Goal: Task Accomplishment & Management: Manage account settings

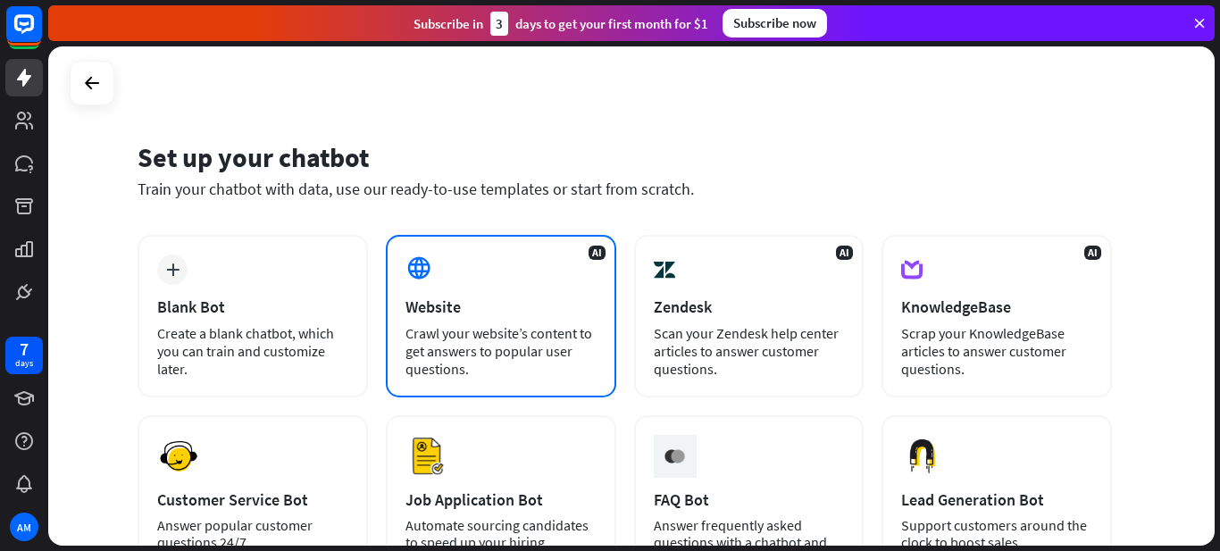
click at [476, 322] on div "AI Website Crawl your website’s content to get answers to popular user question…" at bounding box center [501, 316] width 230 height 163
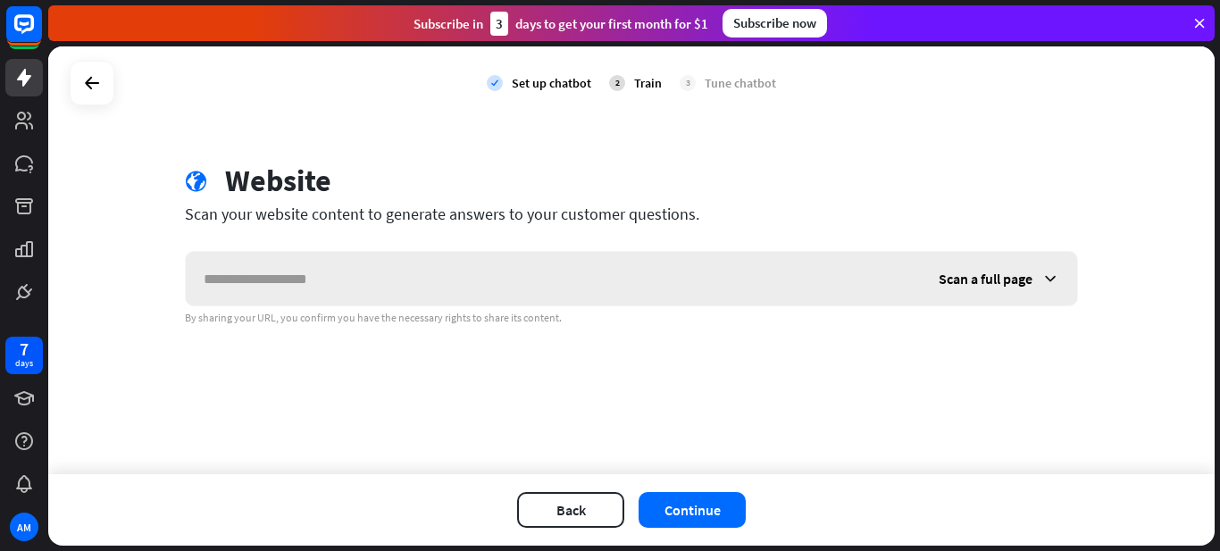
click at [486, 305] on input "text" at bounding box center [553, 279] width 735 height 54
click at [718, 492] on button "Continue" at bounding box center [692, 510] width 107 height 36
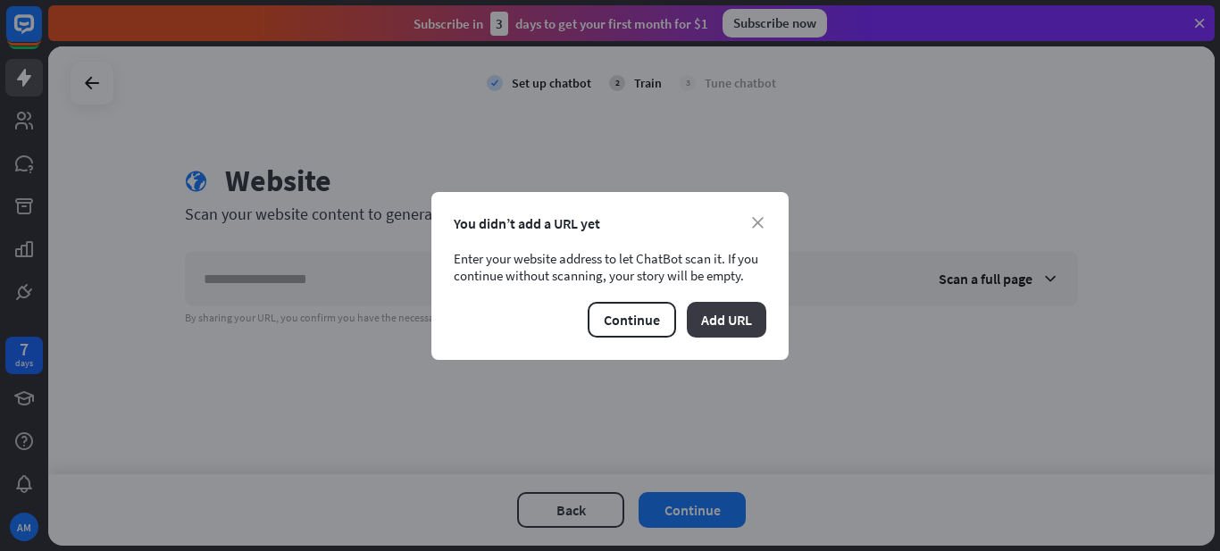
click at [706, 307] on button "Add URL" at bounding box center [726, 320] width 79 height 36
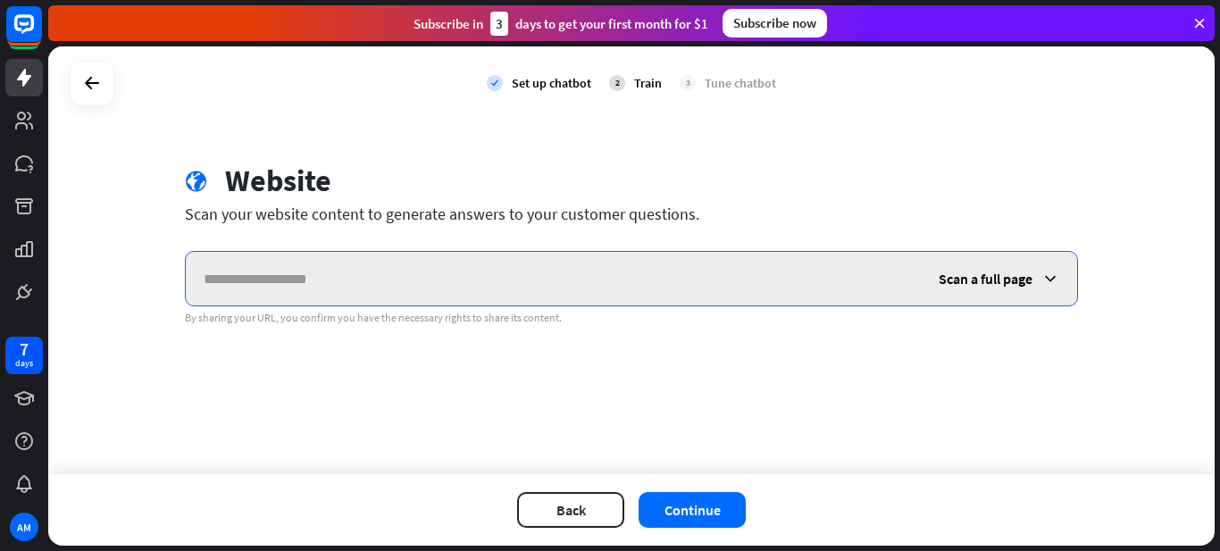
click at [575, 287] on input "text" at bounding box center [553, 279] width 735 height 54
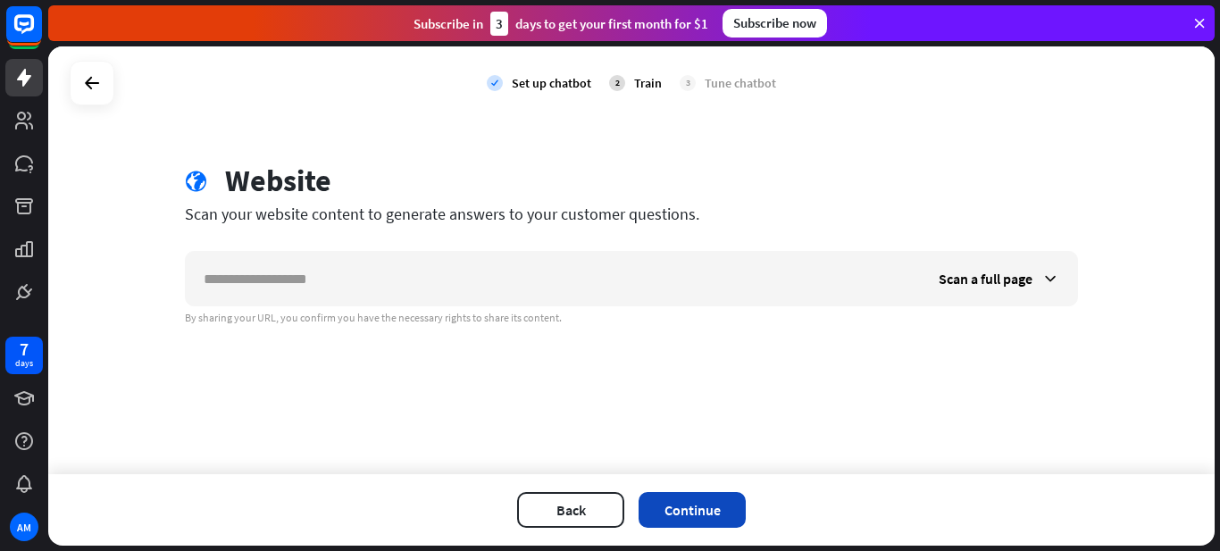
click at [681, 496] on button "Continue" at bounding box center [692, 510] width 107 height 36
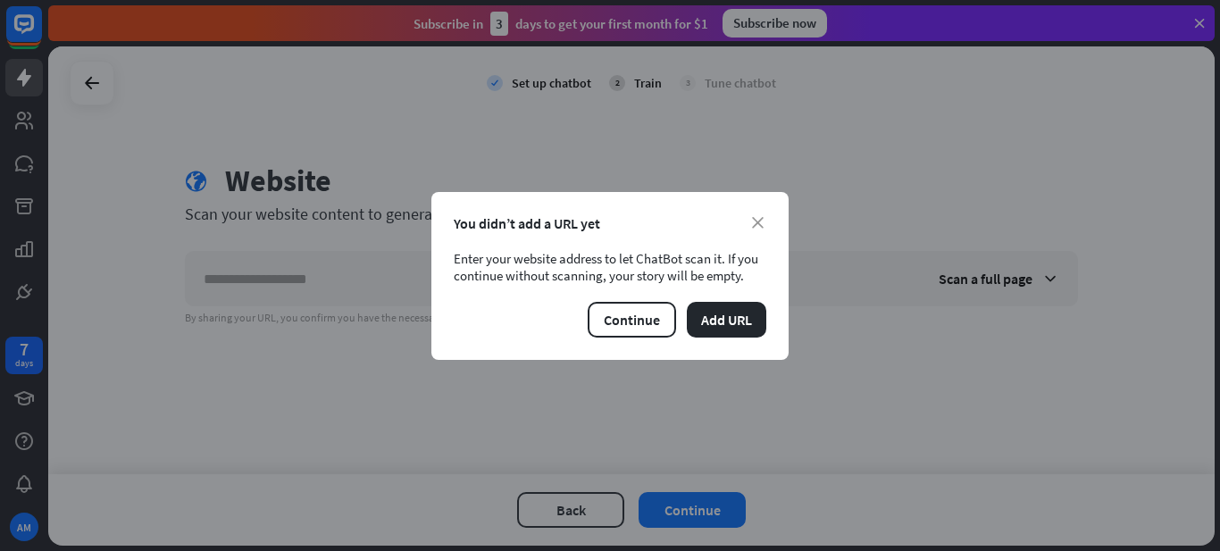
click at [678, 425] on div "close You didn’t add a URL yet Enter your website address to let ChatBot scan i…" at bounding box center [610, 275] width 1220 height 551
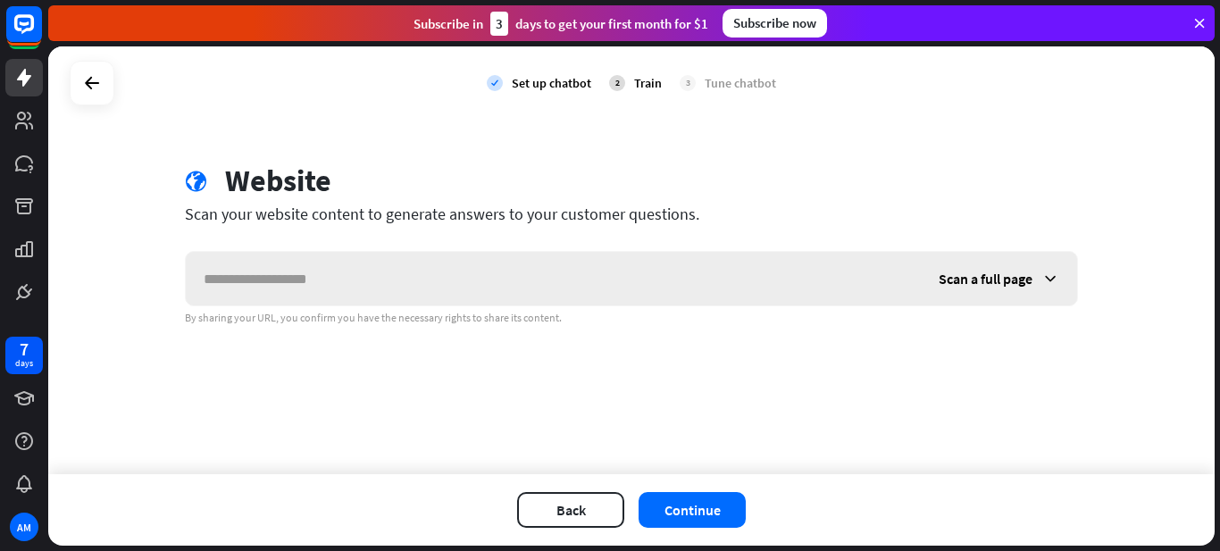
click at [959, 288] on div "Scan a full page" at bounding box center [999, 279] width 156 height 54
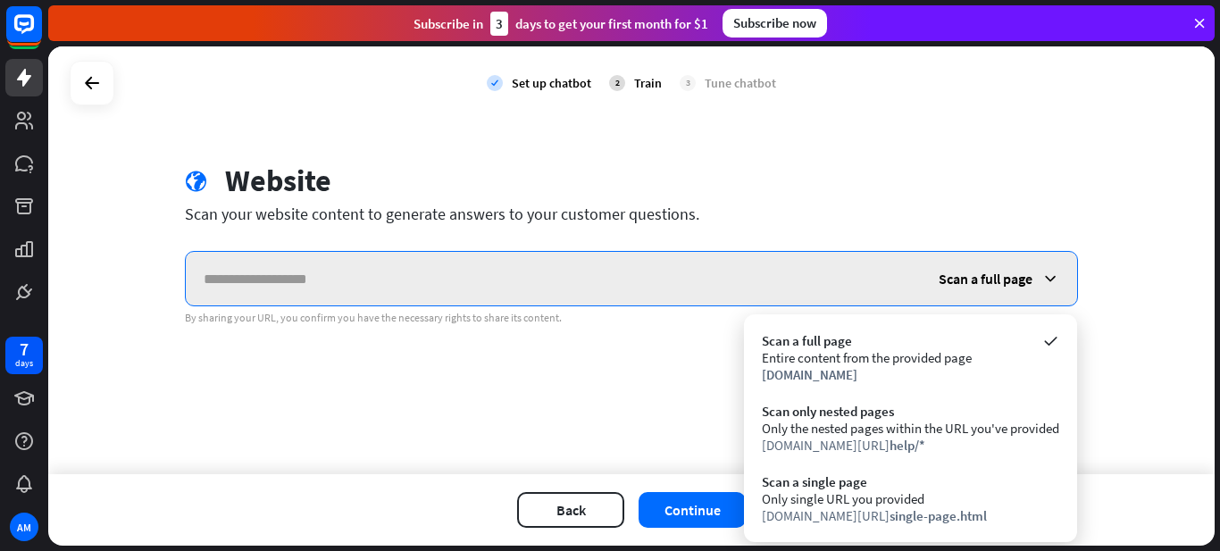
drag, startPoint x: 585, startPoint y: 278, endPoint x: 594, endPoint y: 272, distance: 10.4
click at [588, 278] on input "text" at bounding box center [553, 279] width 735 height 54
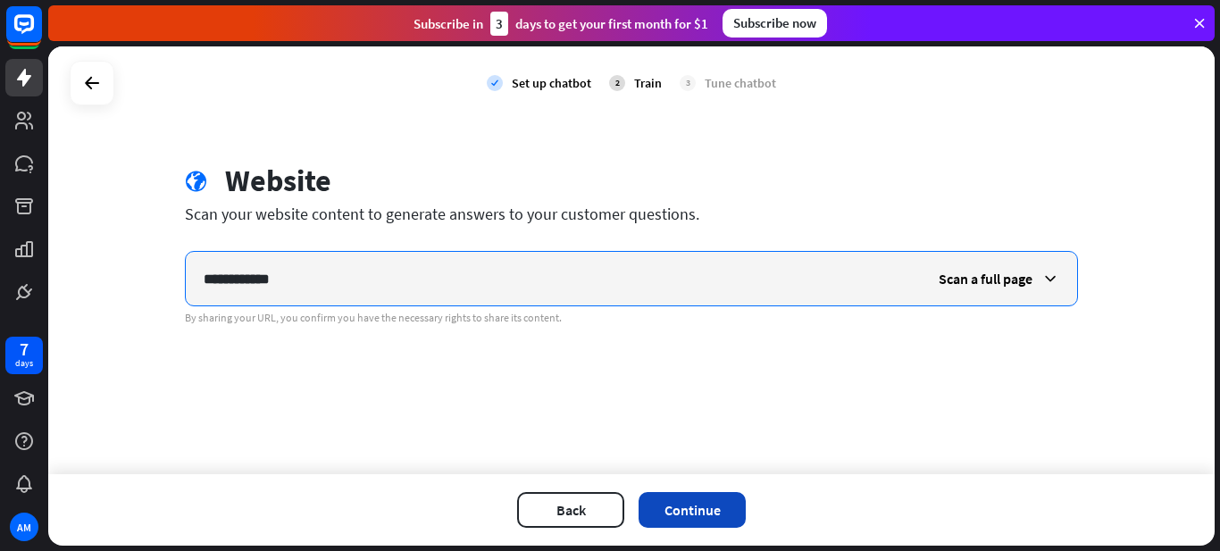
type input "**********"
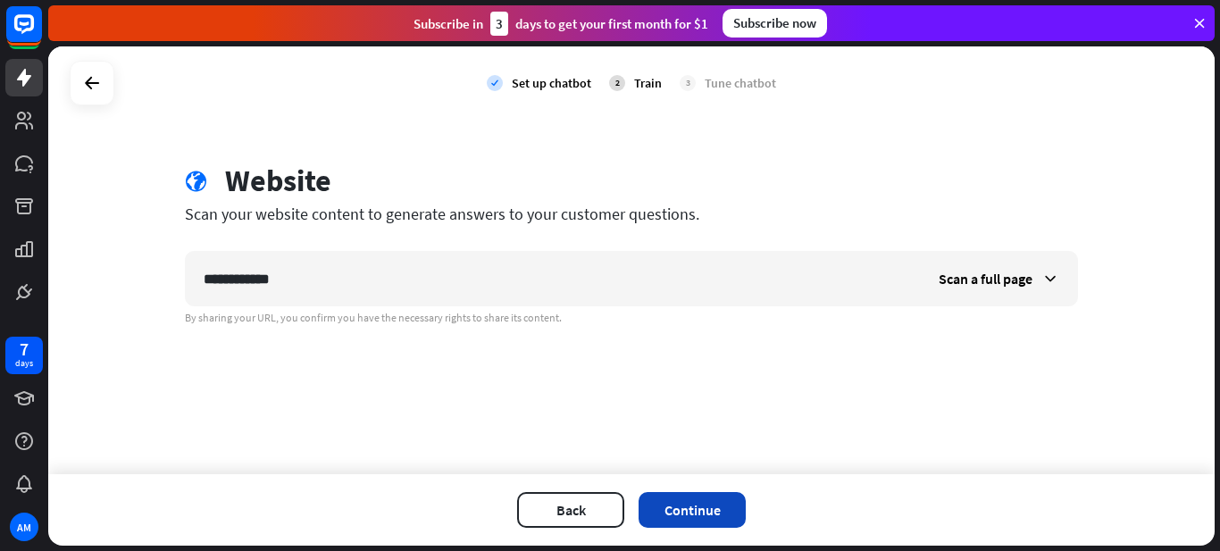
click at [673, 507] on button "Continue" at bounding box center [692, 510] width 107 height 36
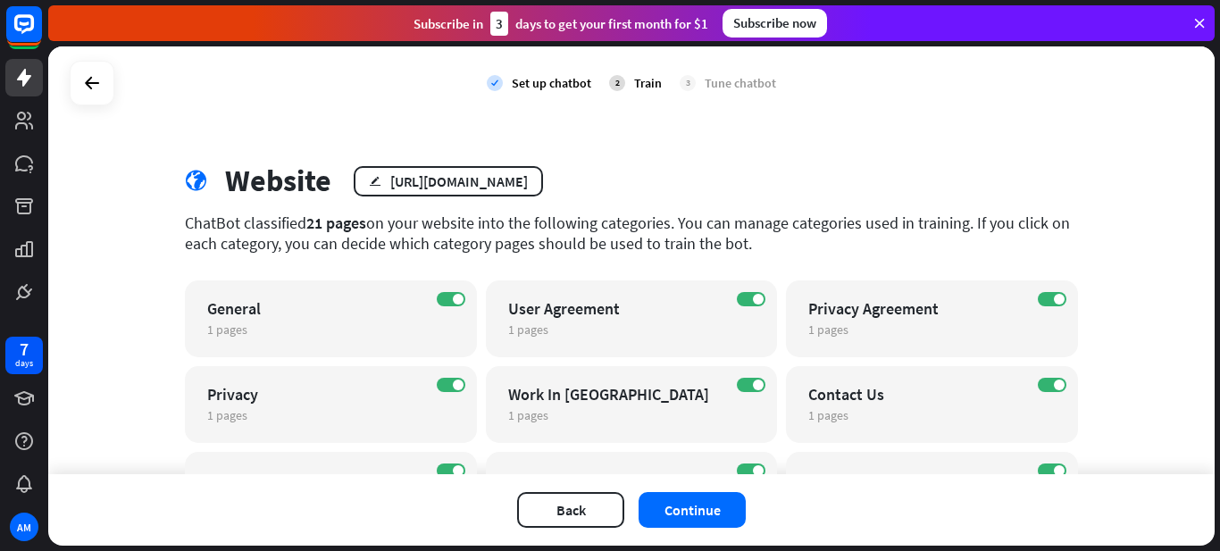
scroll to position [197, 0]
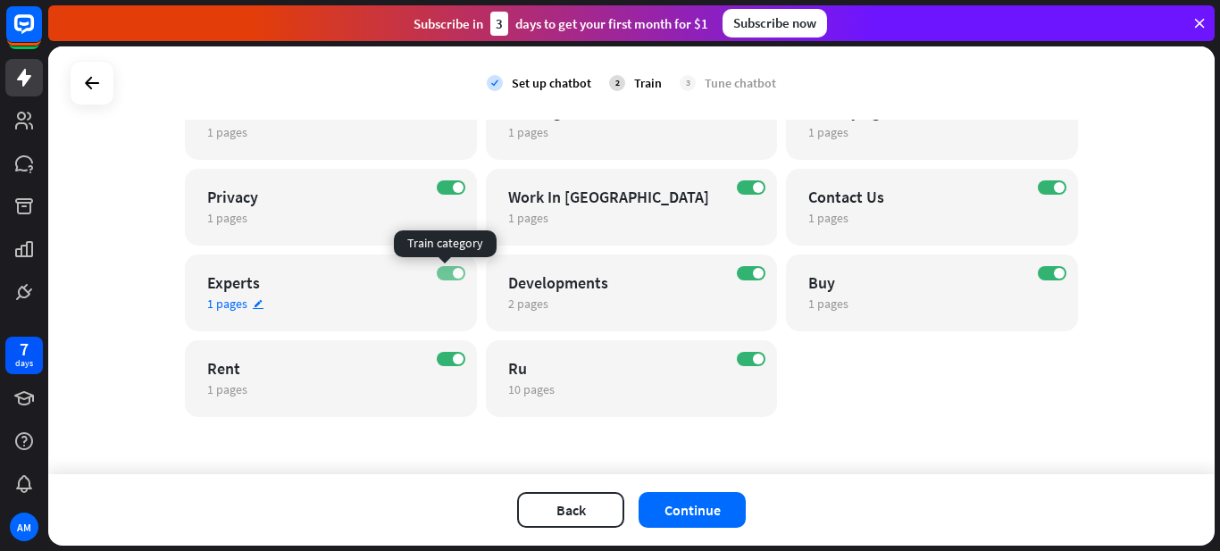
click at [440, 277] on label "ON" at bounding box center [451, 273] width 29 height 14
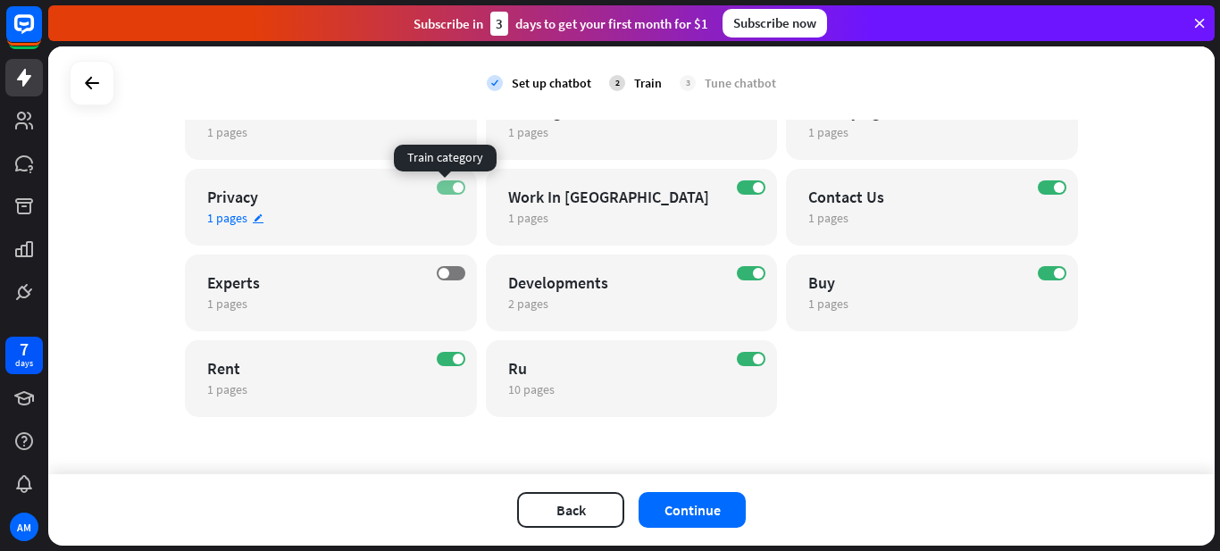
click at [443, 187] on label "ON" at bounding box center [451, 187] width 29 height 14
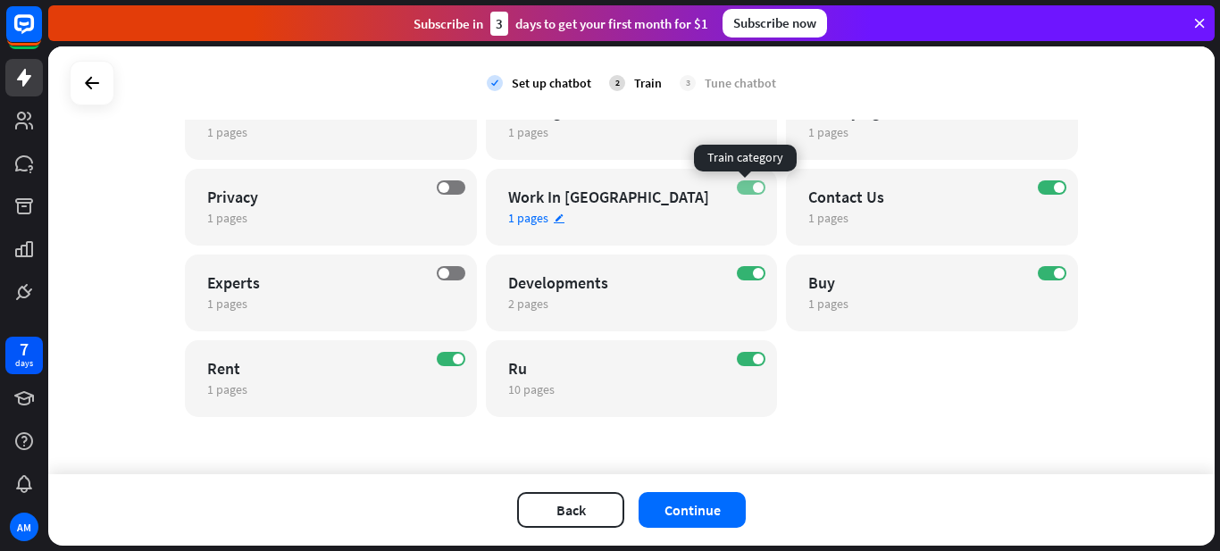
click at [743, 181] on label "ON" at bounding box center [751, 187] width 29 height 14
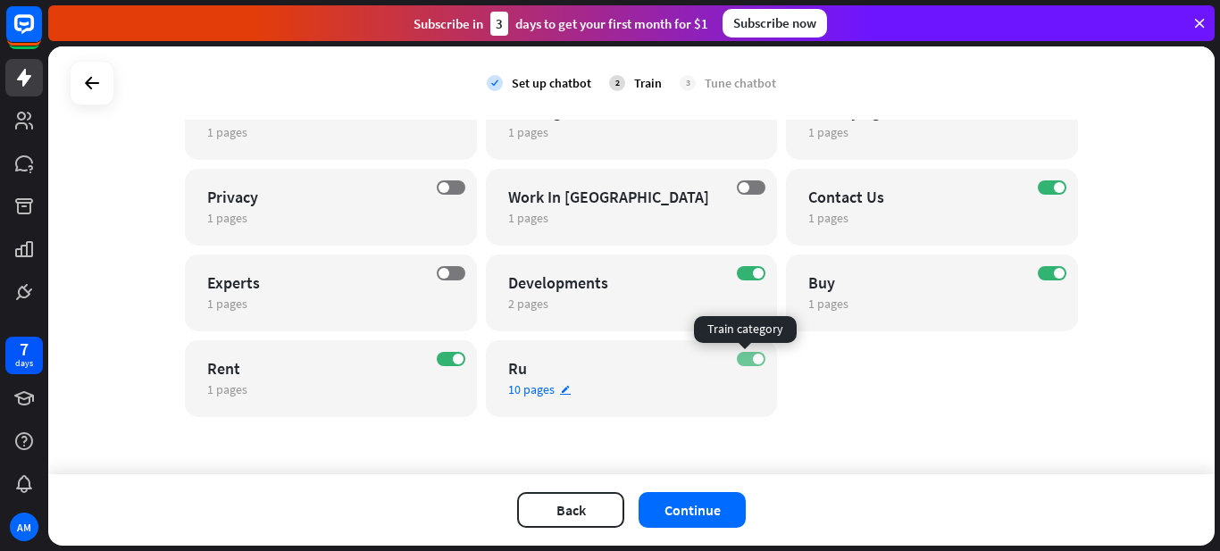
click at [753, 357] on span at bounding box center [758, 359] width 11 height 11
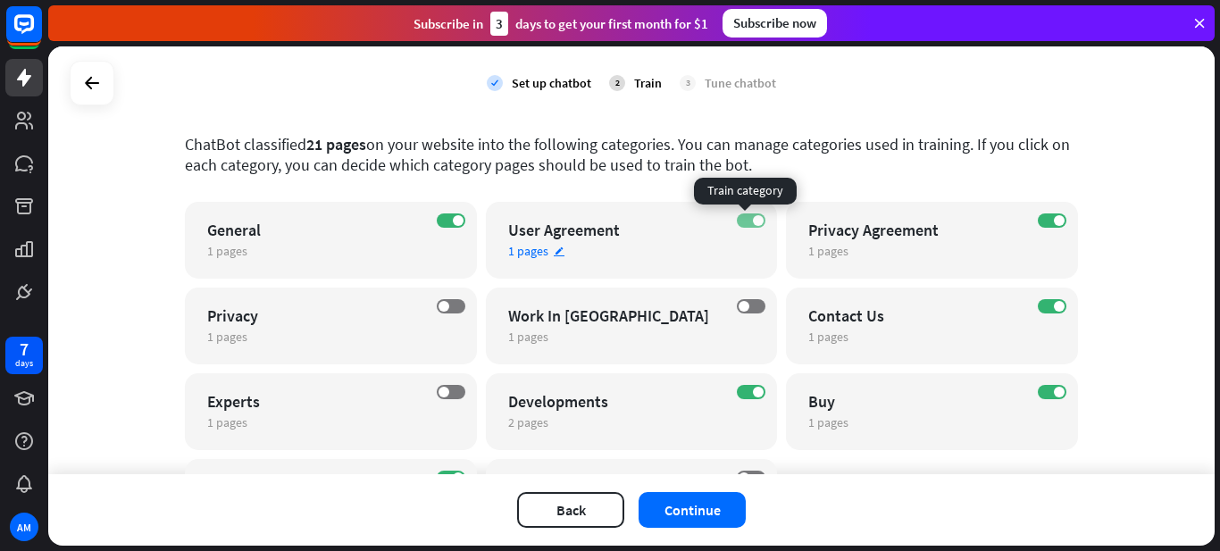
click at [745, 221] on label "ON" at bounding box center [751, 220] width 29 height 14
drag, startPoint x: 1041, startPoint y: 221, endPoint x: 973, endPoint y: 221, distance: 68.8
click at [1043, 221] on label "ON" at bounding box center [1052, 220] width 29 height 14
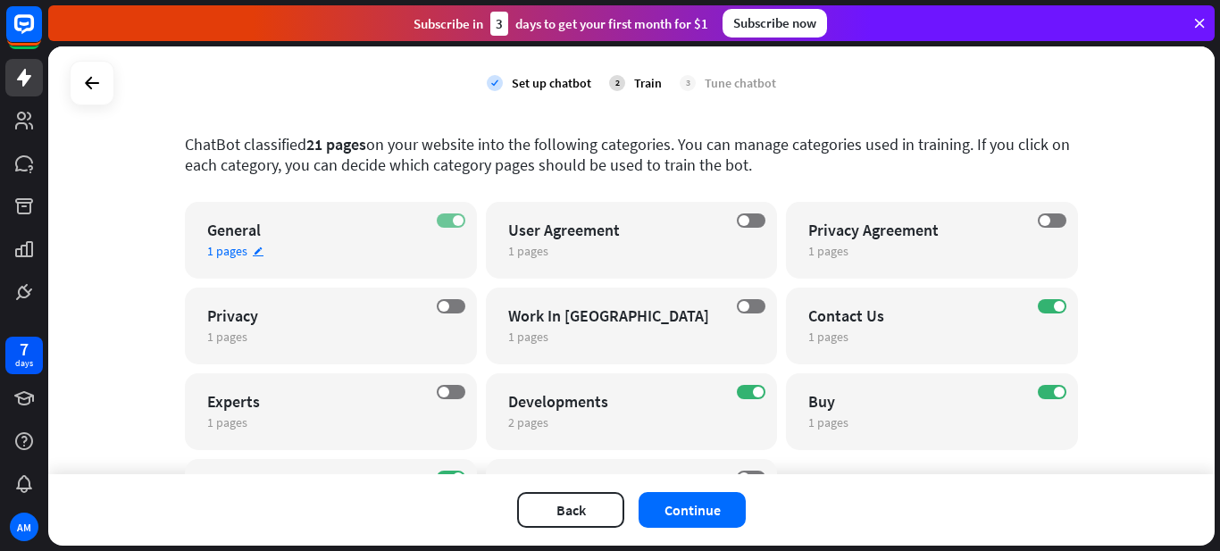
click at [437, 215] on label "ON" at bounding box center [451, 220] width 29 height 14
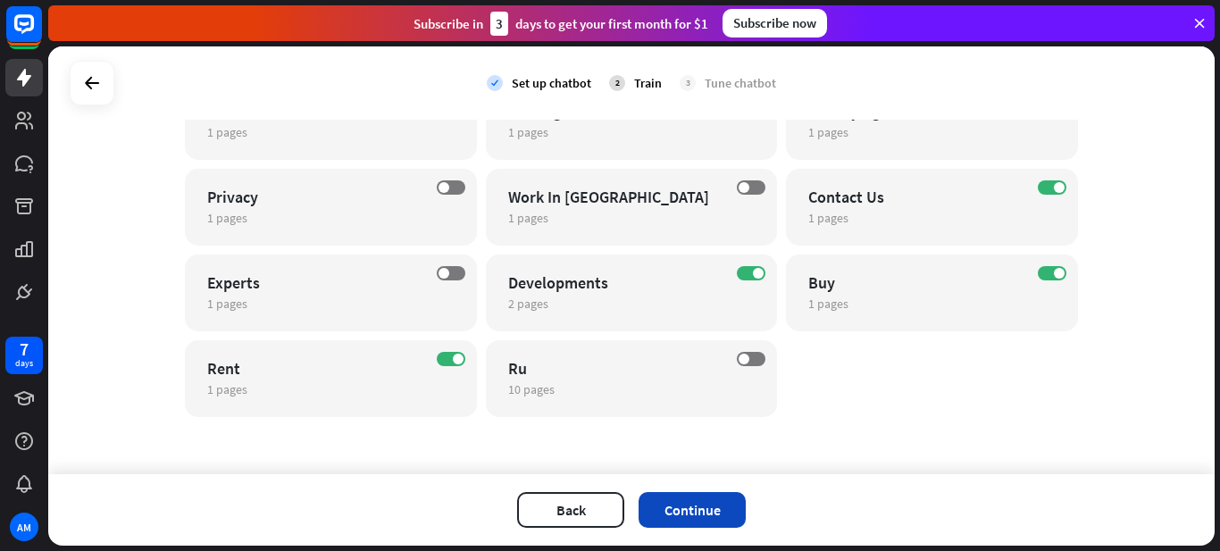
click at [704, 511] on button "Continue" at bounding box center [692, 510] width 107 height 36
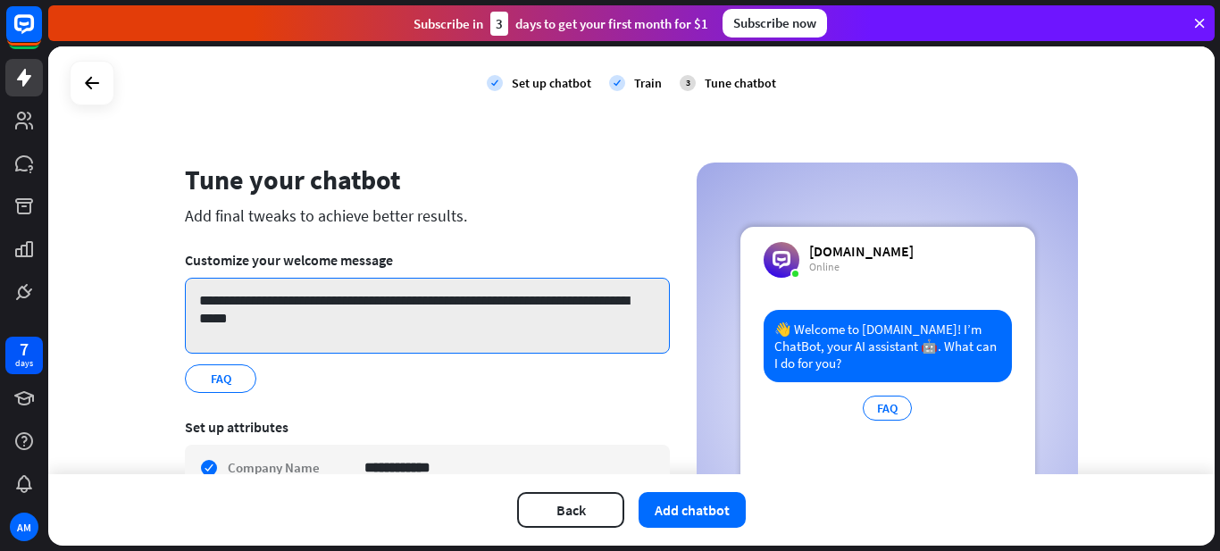
click at [333, 300] on textarea "**********" at bounding box center [427, 316] width 485 height 76
click at [334, 300] on textarea "**********" at bounding box center [427, 316] width 485 height 76
drag, startPoint x: 334, startPoint y: 300, endPoint x: 357, endPoint y: 302, distance: 23.3
click at [357, 302] on textarea "**********" at bounding box center [427, 316] width 485 height 76
drag, startPoint x: 387, startPoint y: 306, endPoint x: 401, endPoint y: 334, distance: 31.2
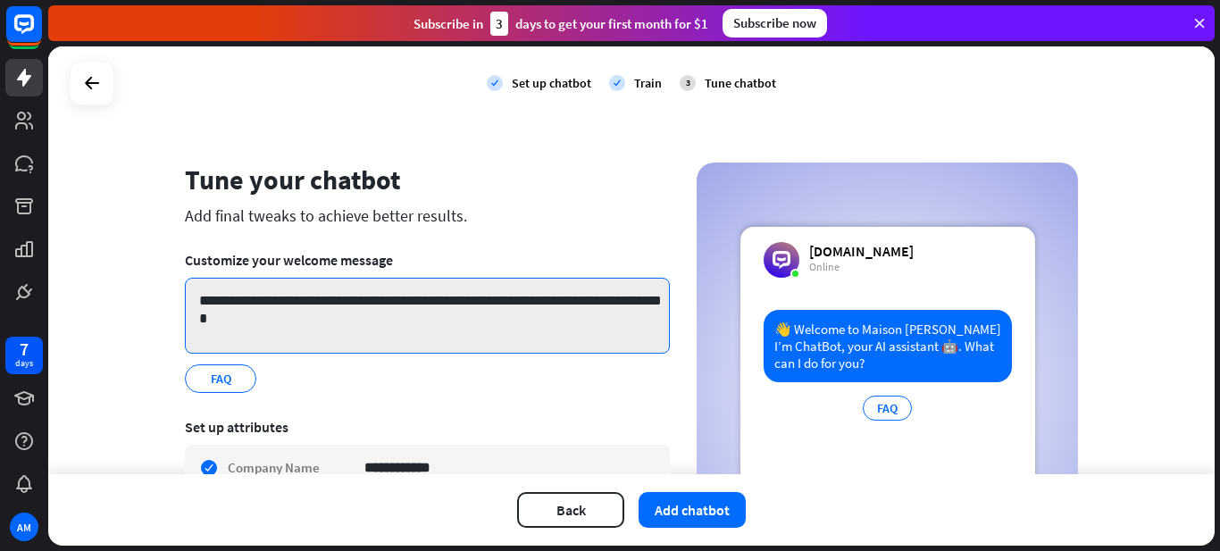
click at [401, 334] on textarea "**********" at bounding box center [427, 316] width 485 height 76
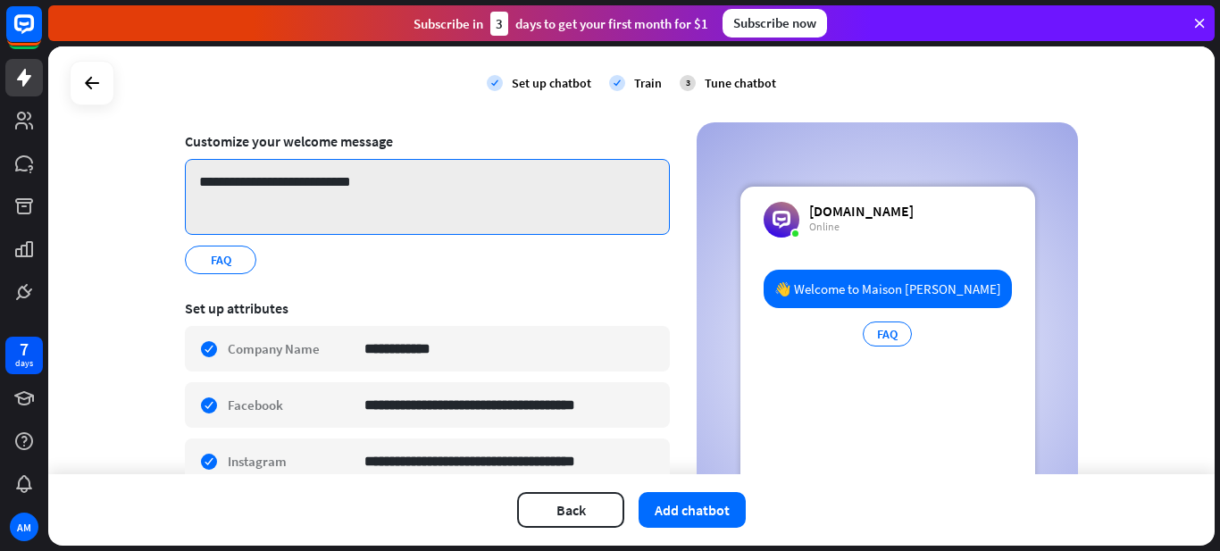
scroll to position [238, 0]
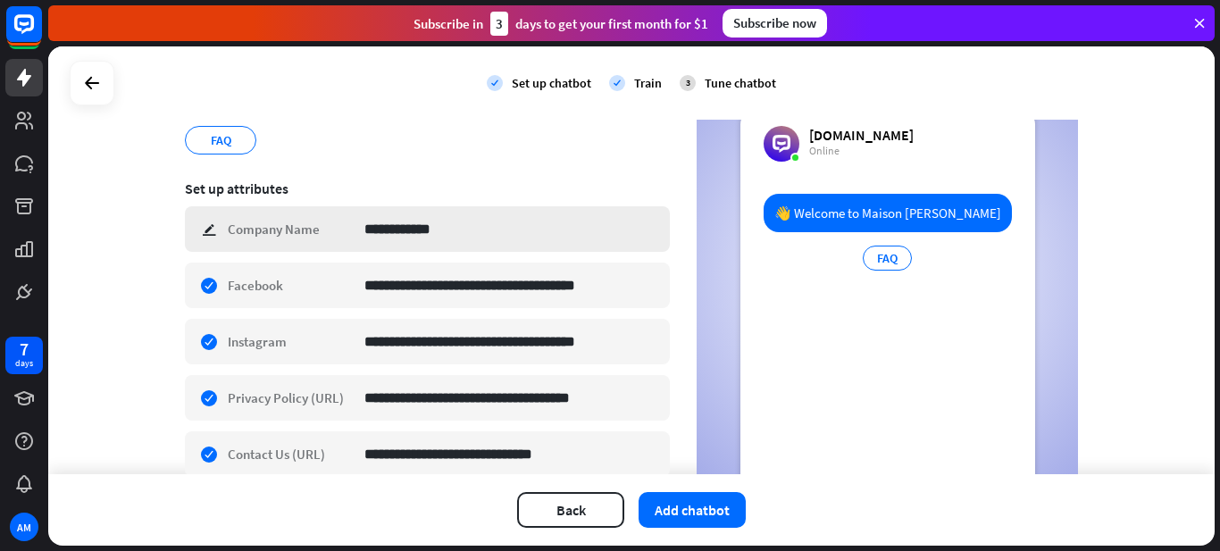
type textarea "**********"
click at [395, 229] on input "**********" at bounding box center [509, 229] width 291 height 44
type input "**********"
click at [315, 296] on div "**********" at bounding box center [427, 286] width 485 height 46
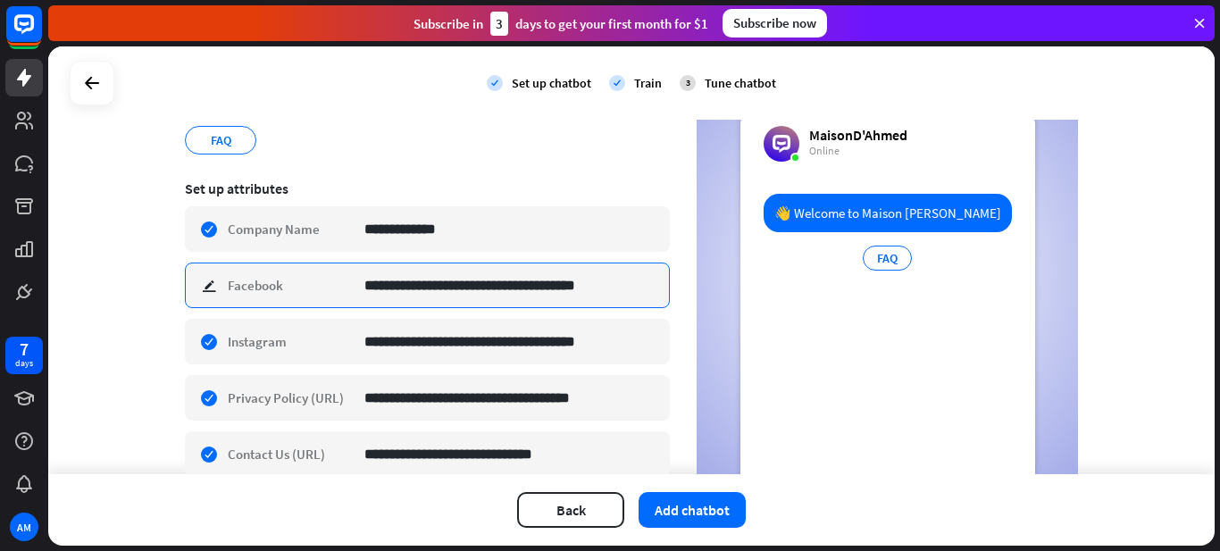
scroll to position [322, 0]
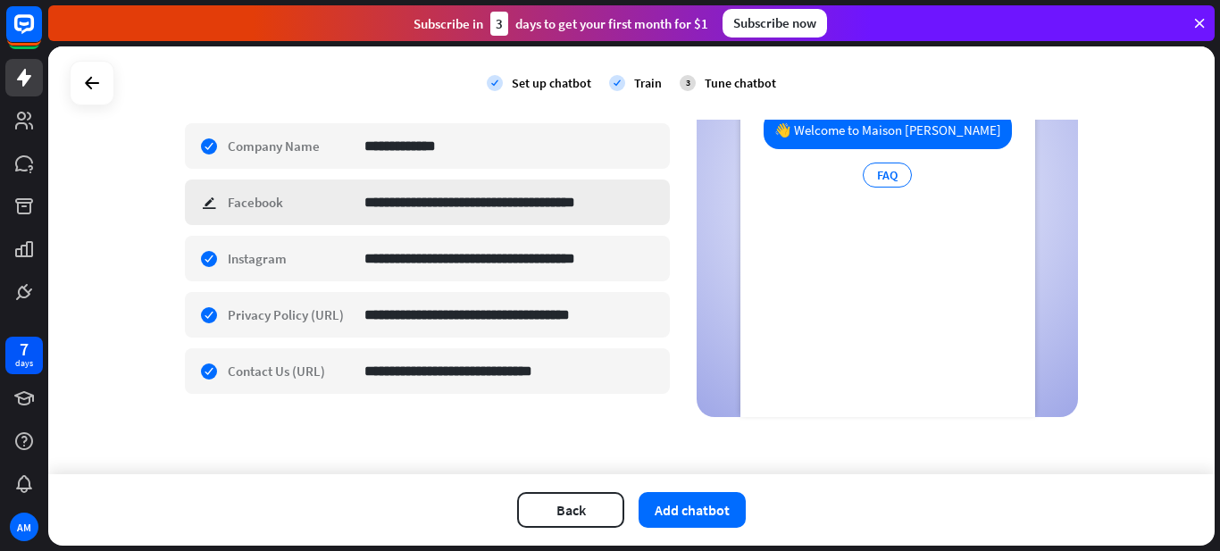
click at [284, 205] on div "**********" at bounding box center [427, 203] width 485 height 46
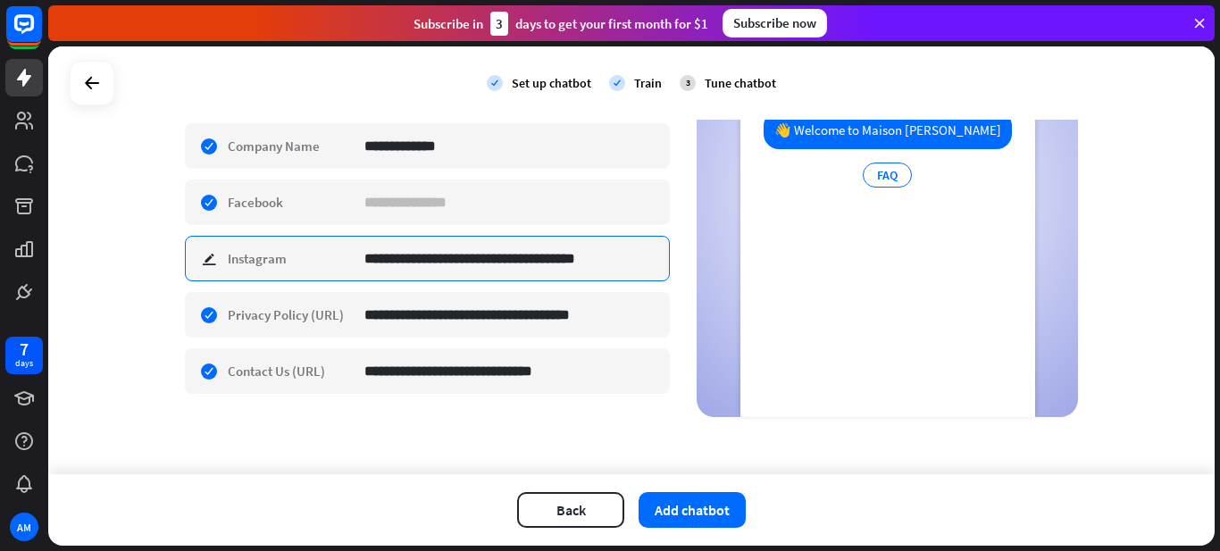
click at [497, 252] on input "**********" at bounding box center [509, 259] width 291 height 44
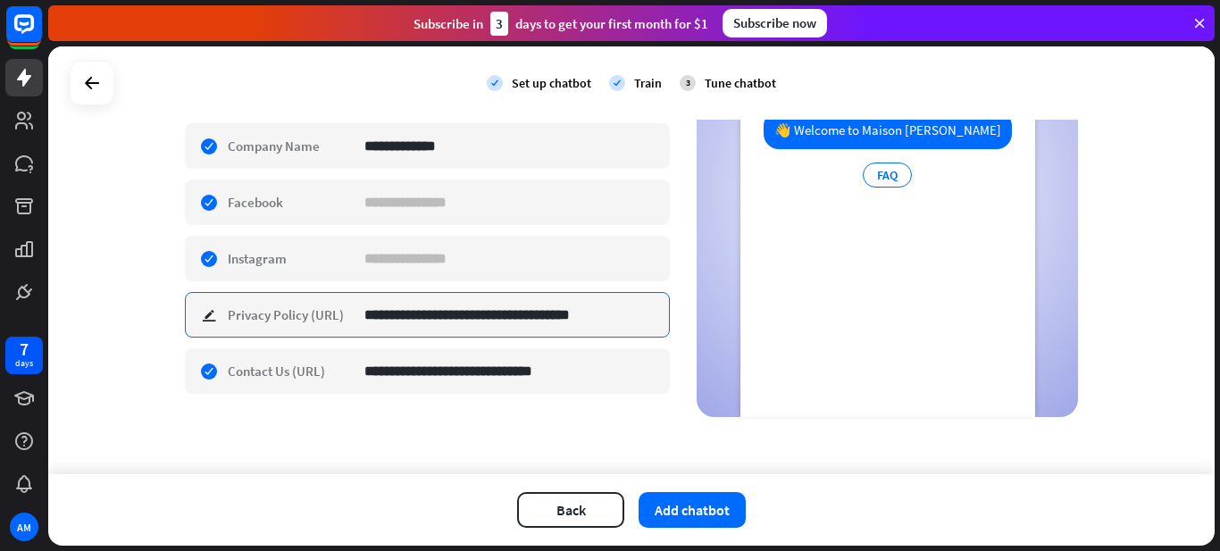
click at [498, 310] on input "**********" at bounding box center [509, 315] width 291 height 44
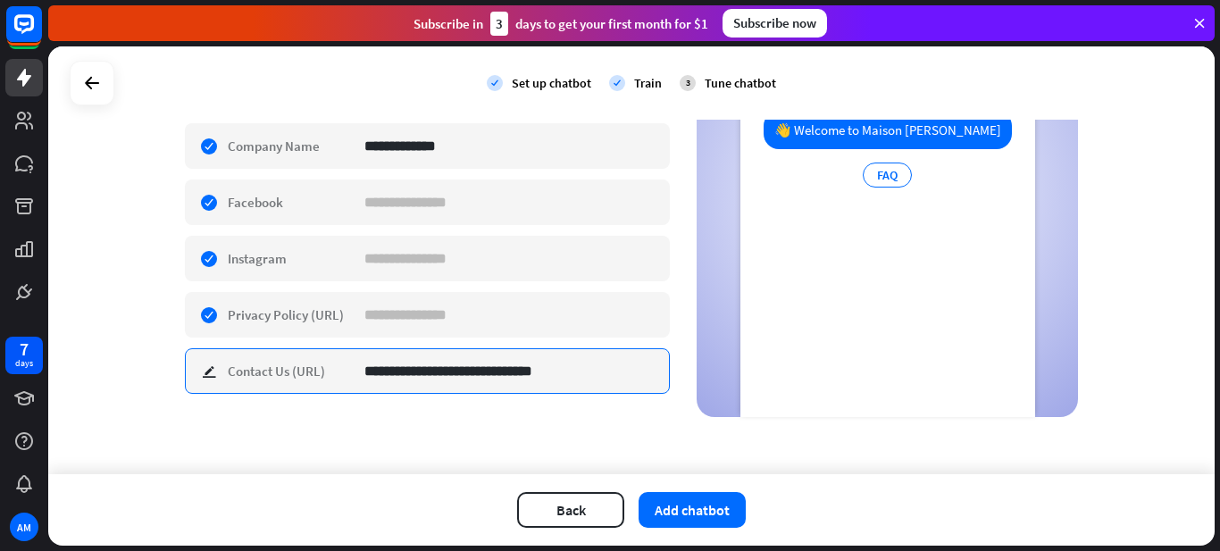
click at [500, 375] on input "**********" at bounding box center [509, 371] width 291 height 44
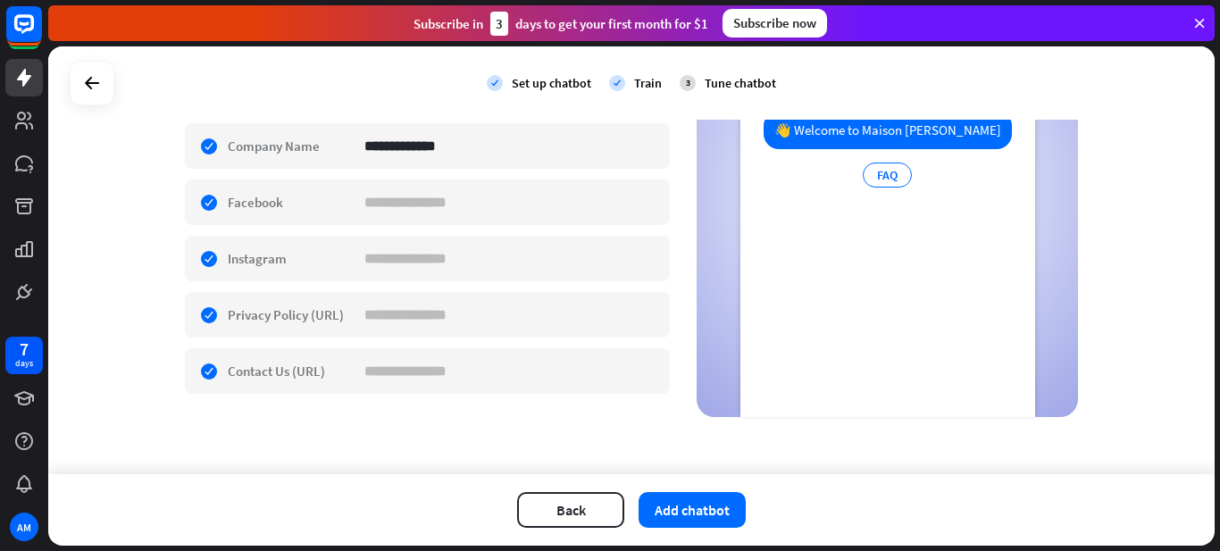
click at [560, 419] on div "**********" at bounding box center [631, 260] width 1166 height 428
click at [681, 501] on button "Add chatbot" at bounding box center [692, 510] width 107 height 36
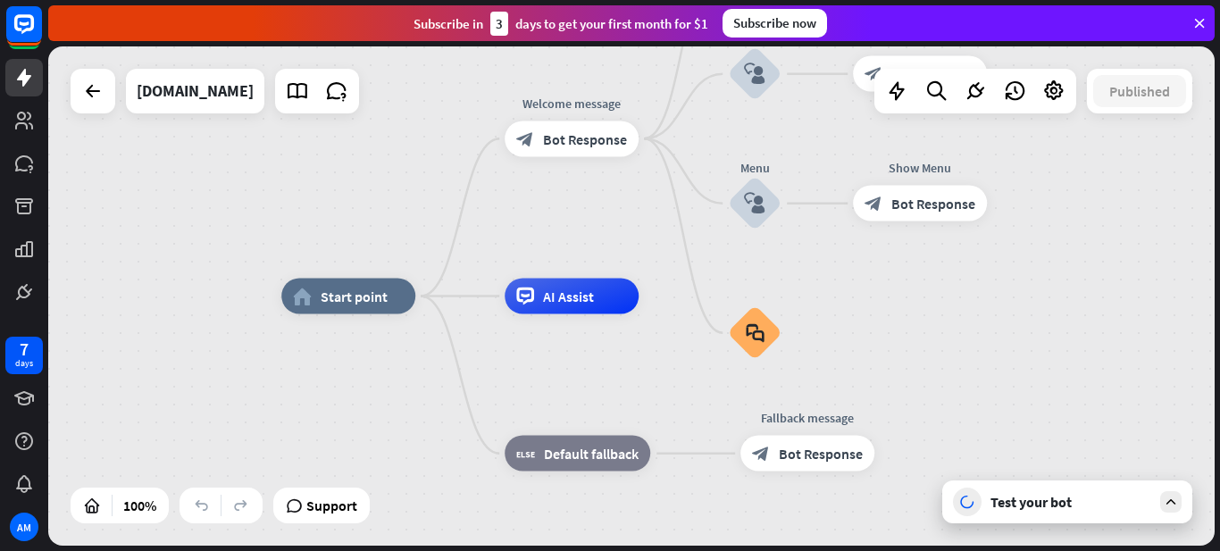
click at [1148, 500] on div "Test your bot" at bounding box center [1071, 502] width 161 height 18
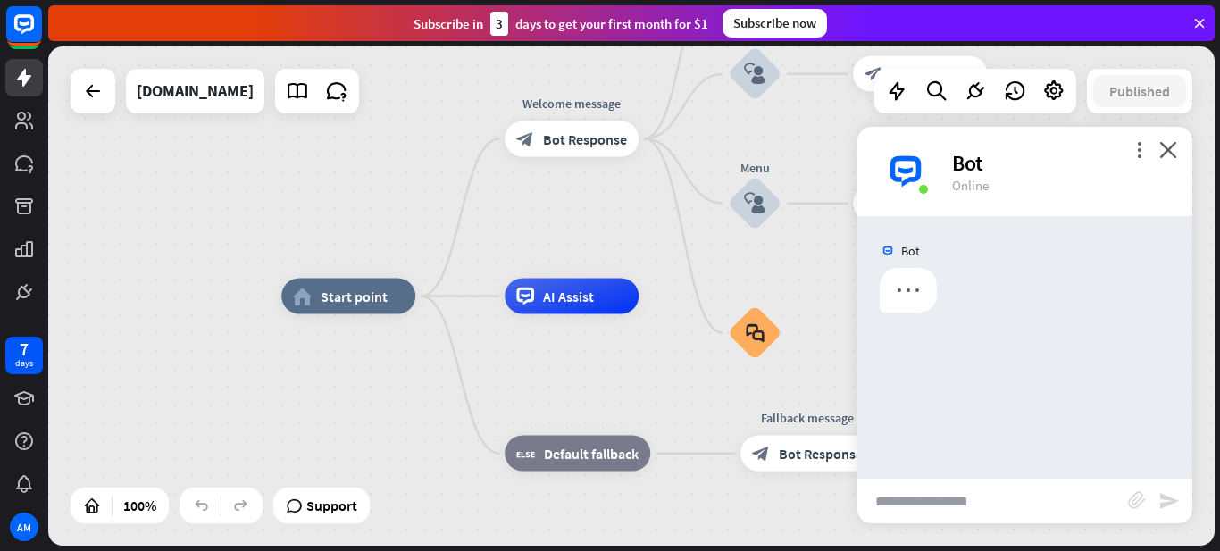
click at [970, 490] on input "text" at bounding box center [992, 501] width 271 height 45
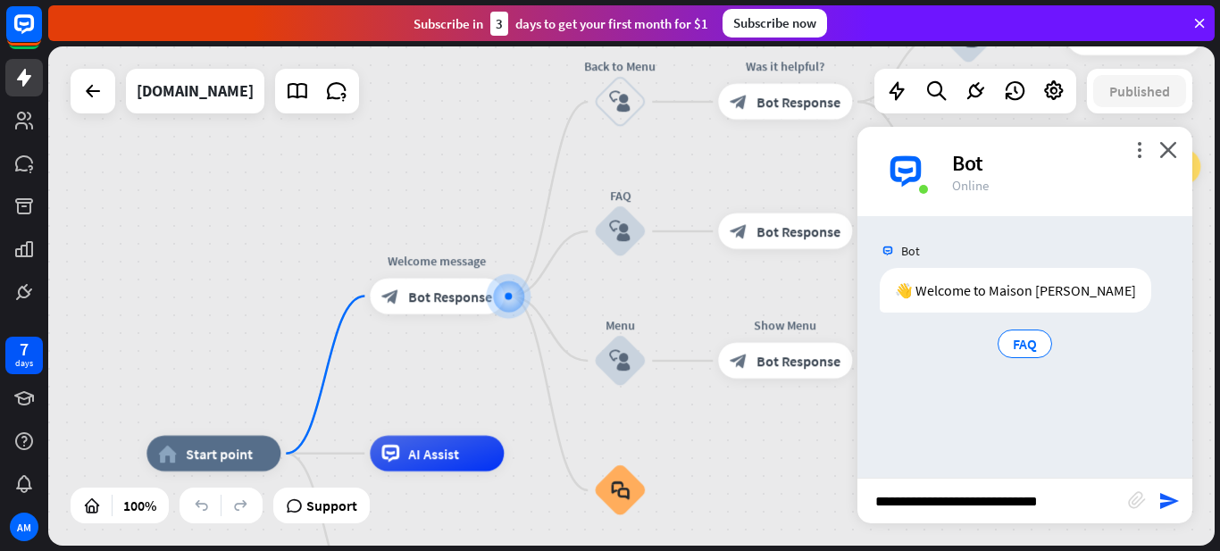
type input "**********"
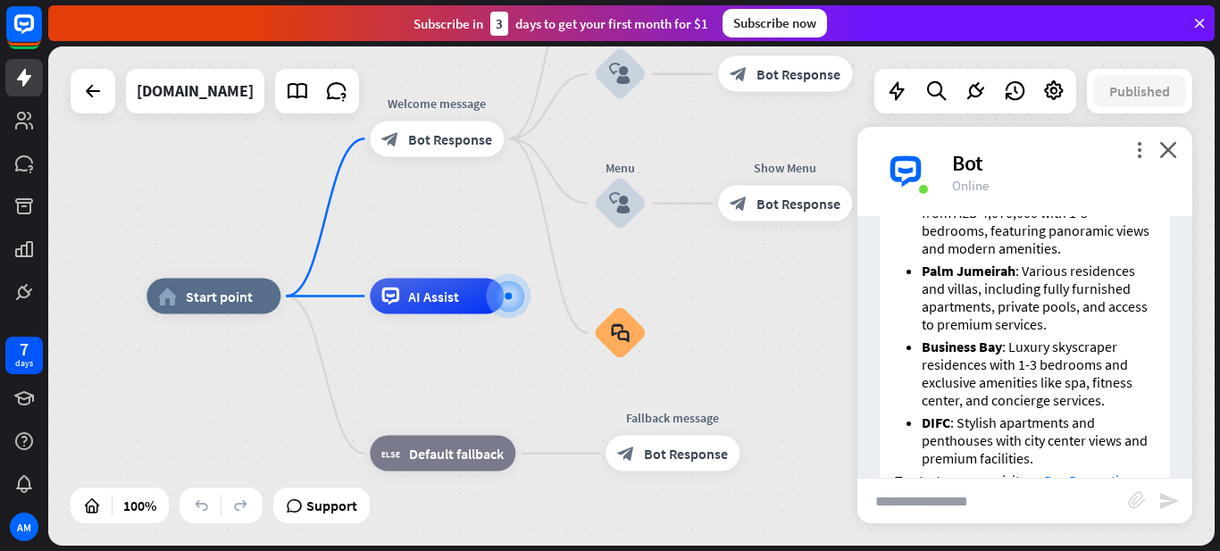
scroll to position [590, 0]
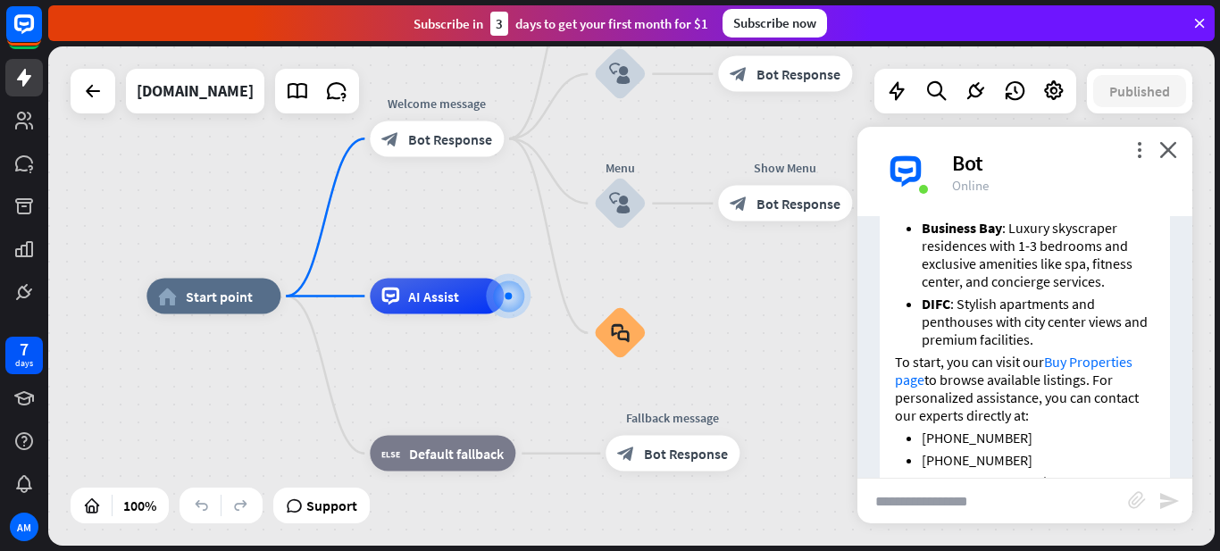
click at [953, 429] on li "[PHONE_NUMBER]" at bounding box center [1038, 438] width 233 height 18
click at [1170, 146] on icon "close" at bounding box center [1168, 149] width 18 height 17
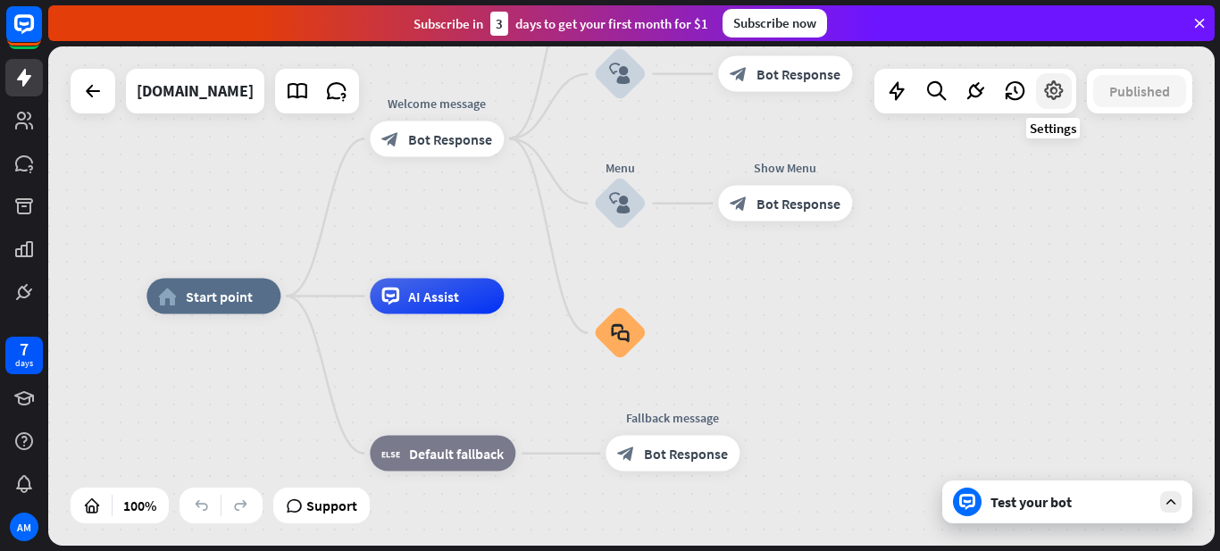
click at [1045, 89] on icon at bounding box center [1053, 90] width 23 height 23
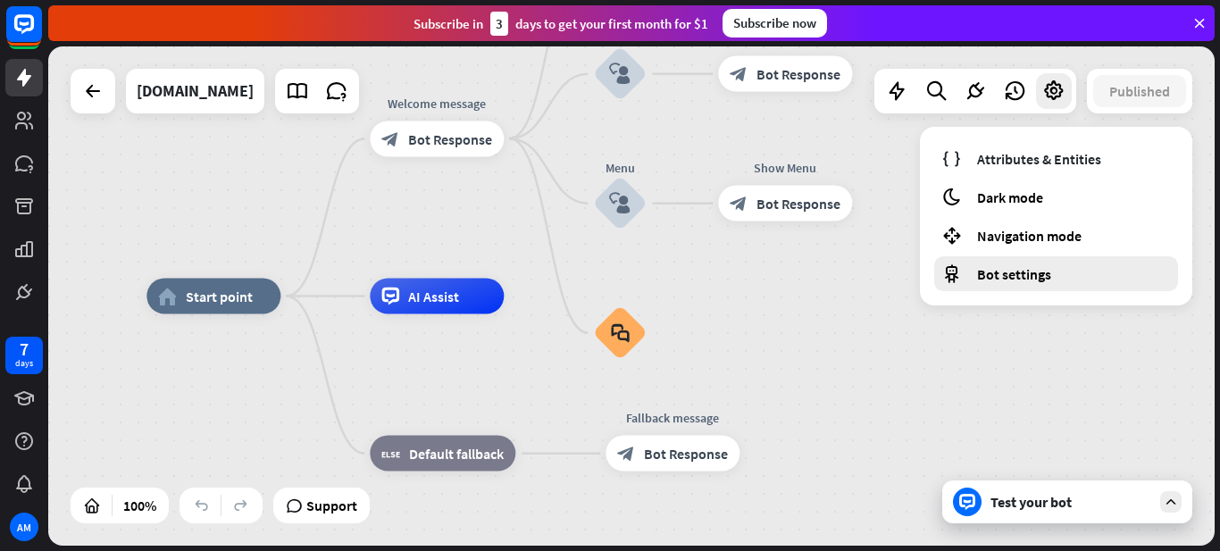
click at [1053, 280] on div "Bot settings" at bounding box center [1056, 273] width 244 height 35
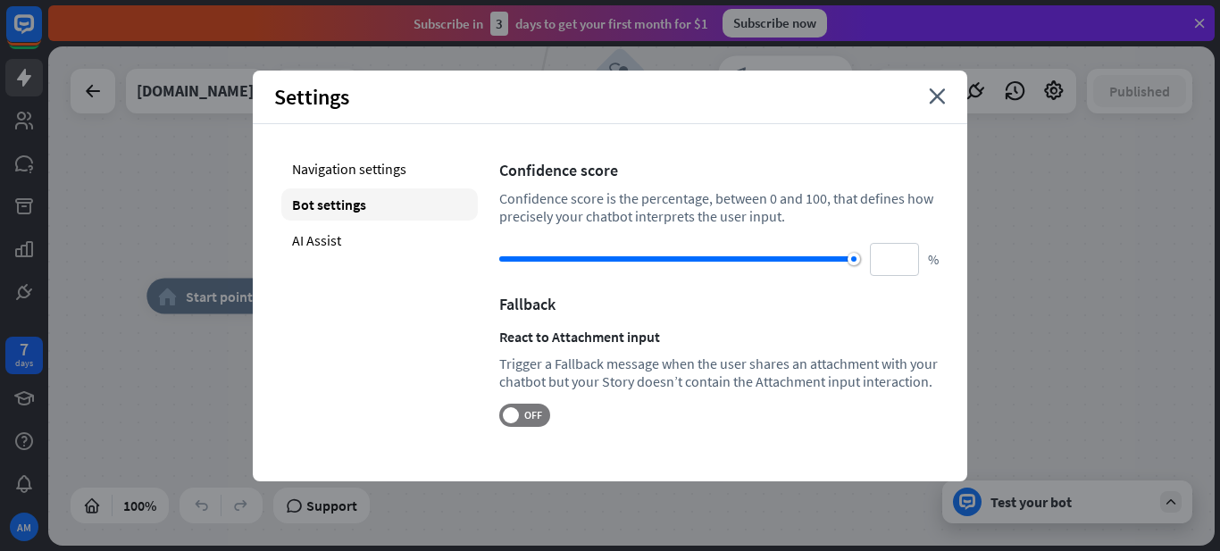
type input "***"
drag, startPoint x: 740, startPoint y: 260, endPoint x: 958, endPoint y: 260, distance: 218.8
click at [958, 260] on div "Navigation settings Bot settings AI Assist Confidence score Confidence score is…" at bounding box center [610, 289] width 715 height 331
click at [1016, 319] on div "home_2 Start point Welcome message block_bot_response Bot Response Back to Menu…" at bounding box center [729, 546] width 1166 height 499
click at [949, 97] on div "Settings close" at bounding box center [610, 98] width 715 height 54
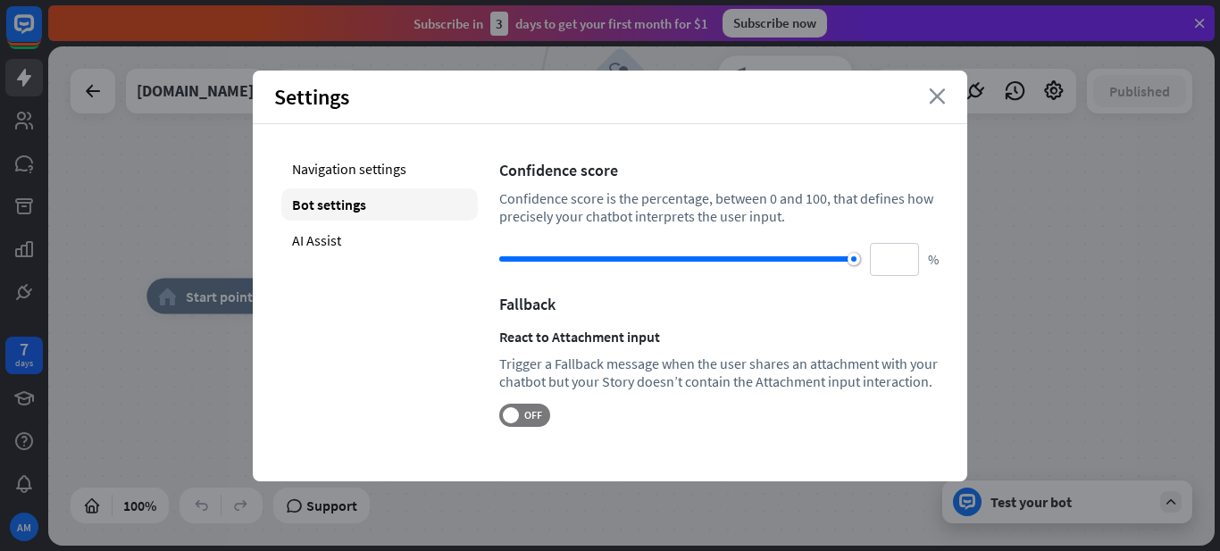
click at [939, 96] on icon "close" at bounding box center [937, 96] width 17 height 16
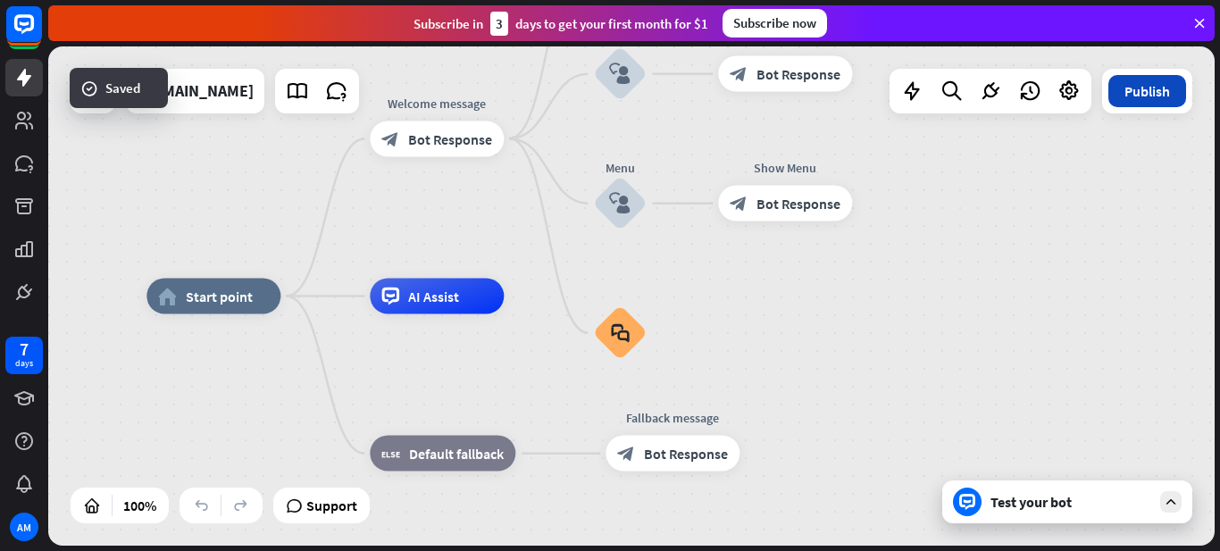
click at [1171, 89] on button "Publish" at bounding box center [1147, 91] width 78 height 32
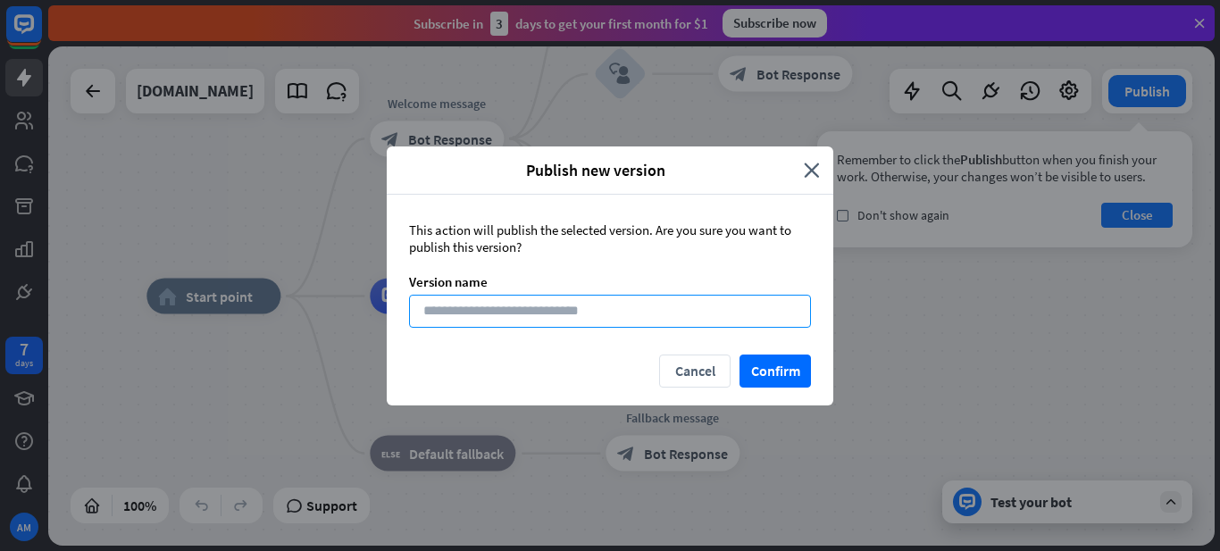
drag, startPoint x: 678, startPoint y: 311, endPoint x: 764, endPoint y: 333, distance: 88.6
click at [683, 310] on input at bounding box center [610, 311] width 402 height 33
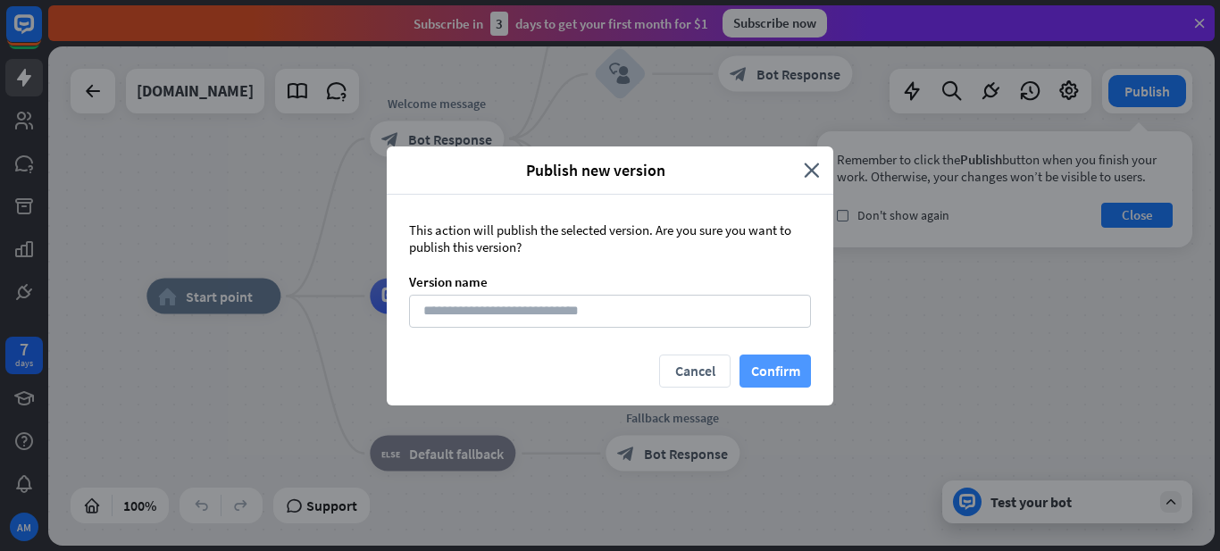
click at [779, 359] on button "Confirm" at bounding box center [775, 371] width 71 height 33
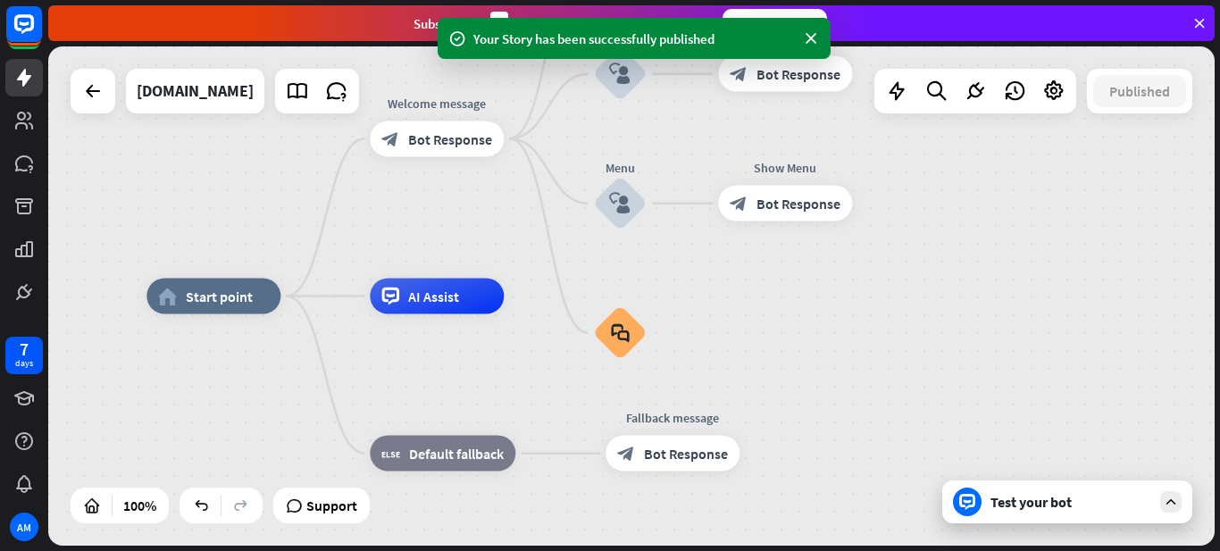
click at [1069, 511] on div "Test your bot" at bounding box center [1067, 502] width 250 height 43
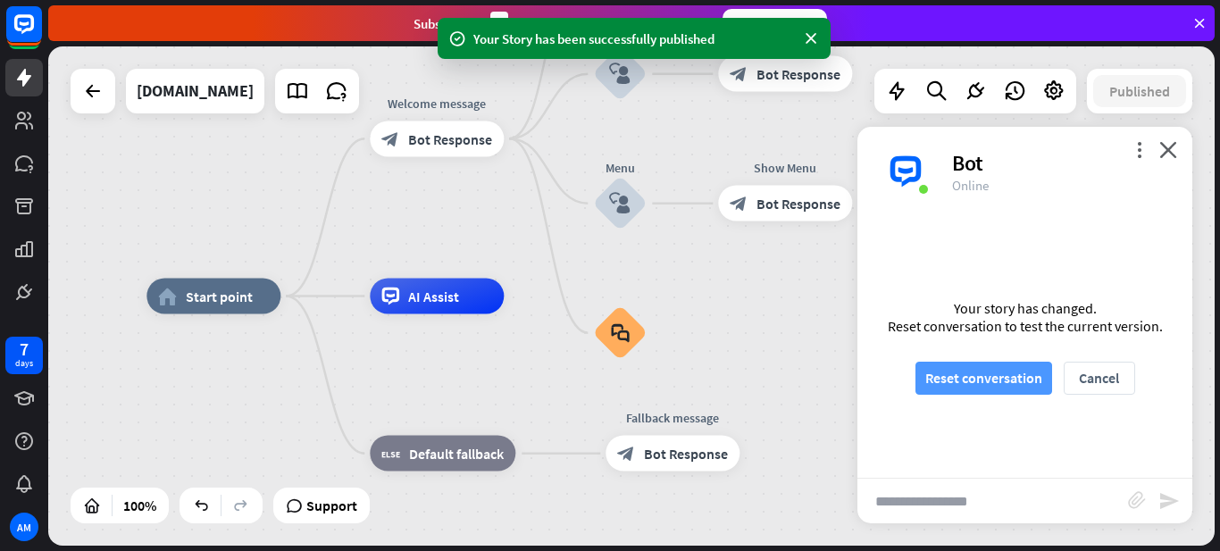
click at [1010, 379] on button "Reset conversation" at bounding box center [984, 378] width 137 height 33
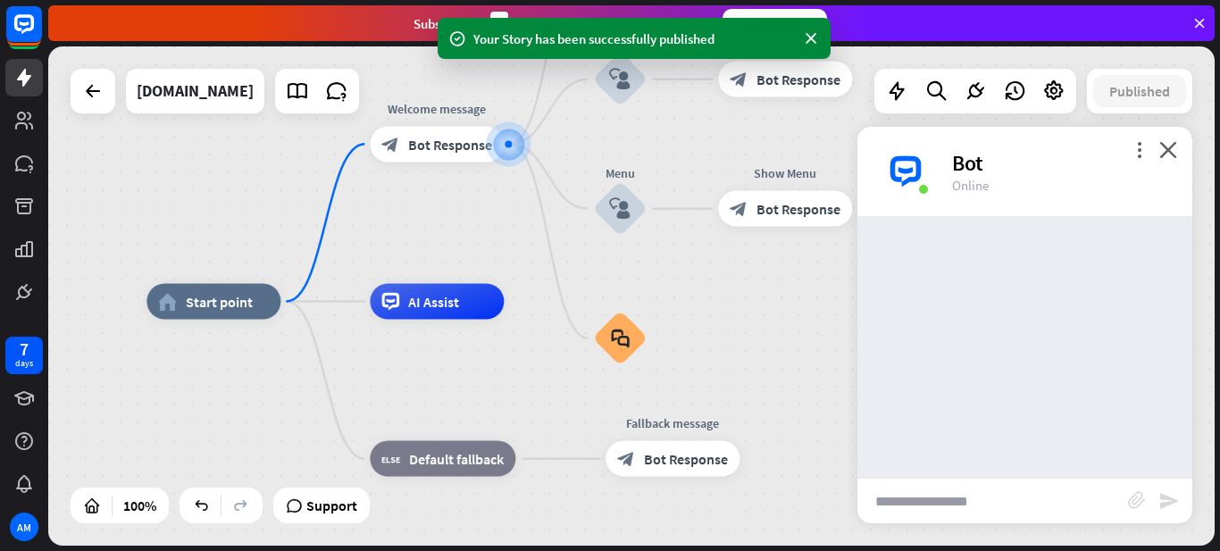
click at [1023, 509] on input "text" at bounding box center [992, 501] width 271 height 45
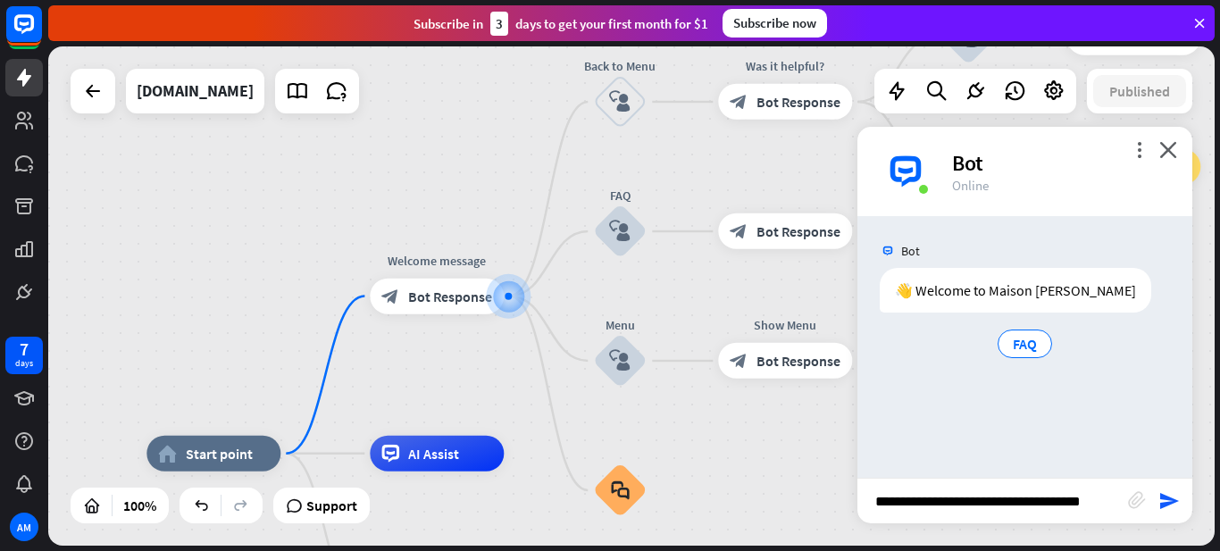
type input "**********"
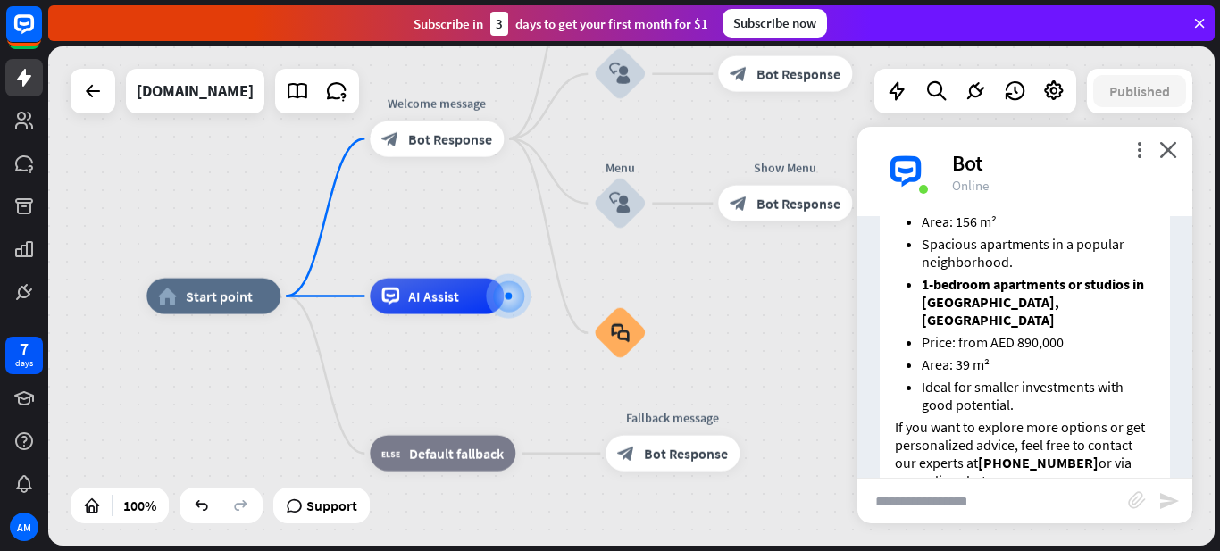
scroll to position [698, 0]
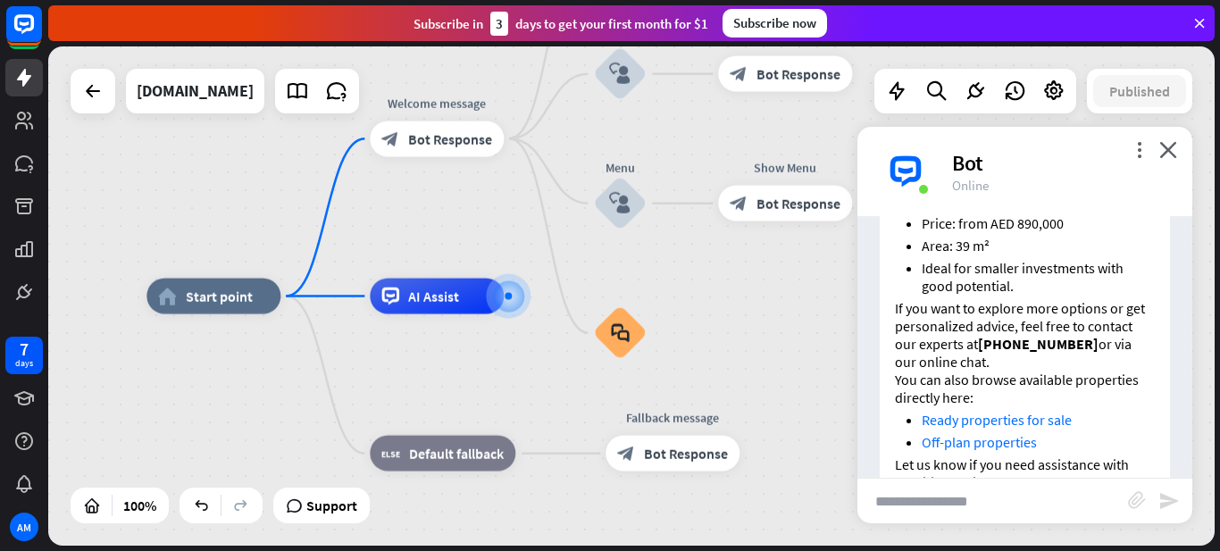
click at [991, 411] on link "Ready properties for sale" at bounding box center [997, 420] width 150 height 18
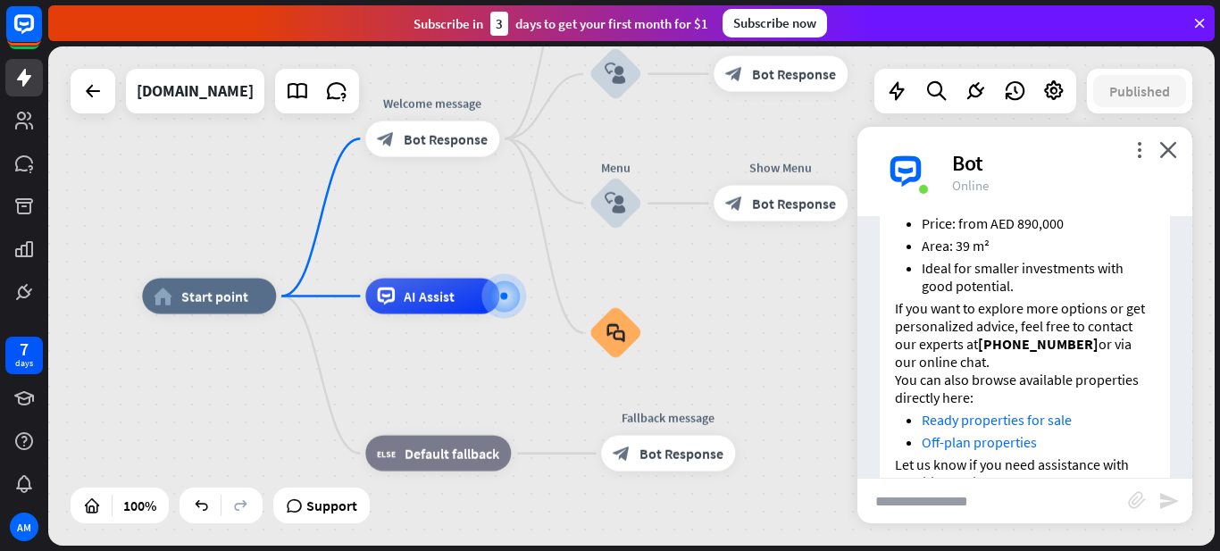
drag, startPoint x: 720, startPoint y: 267, endPoint x: 606, endPoint y: 297, distance: 117.2
click at [606, 297] on div "home_2 Start point Welcome message block_bot_response Bot Response Back to Menu…" at bounding box center [631, 295] width 1166 height 499
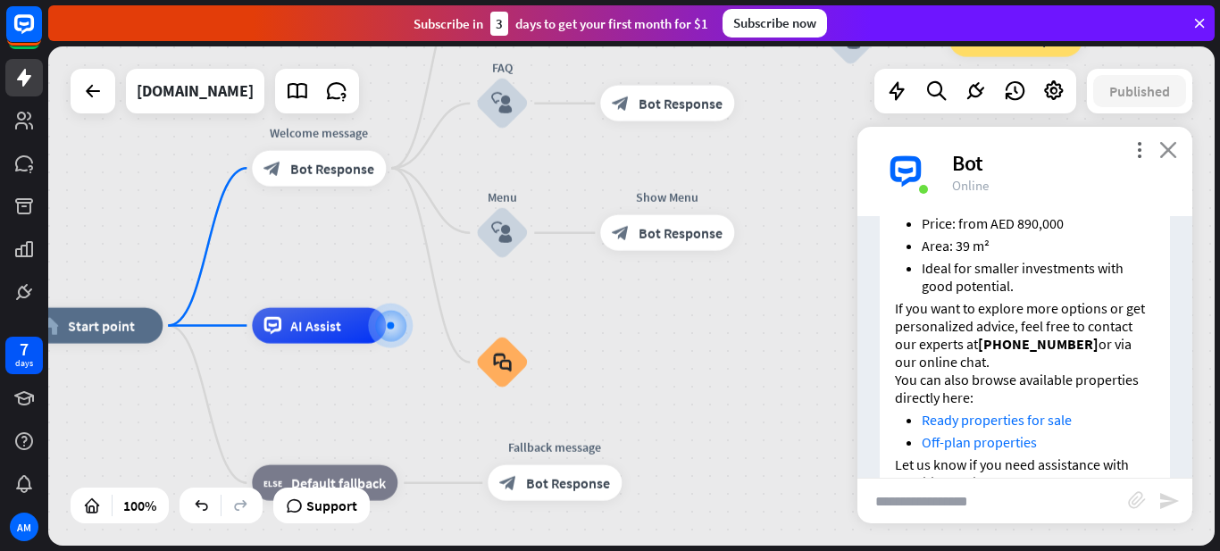
click at [1160, 150] on icon "close" at bounding box center [1168, 149] width 18 height 17
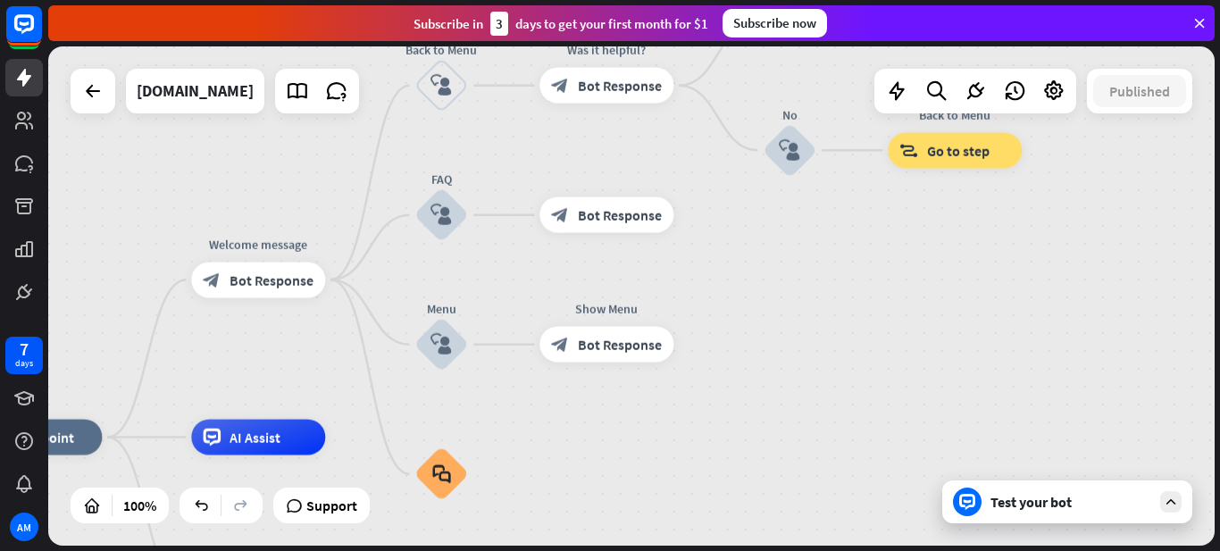
drag, startPoint x: 943, startPoint y: 313, endPoint x: 909, endPoint y: 475, distance: 166.1
click at [912, 475] on div "home_2 Start point Welcome message block_bot_response Bot Response Back to Menu…" at bounding box center [631, 295] width 1166 height 499
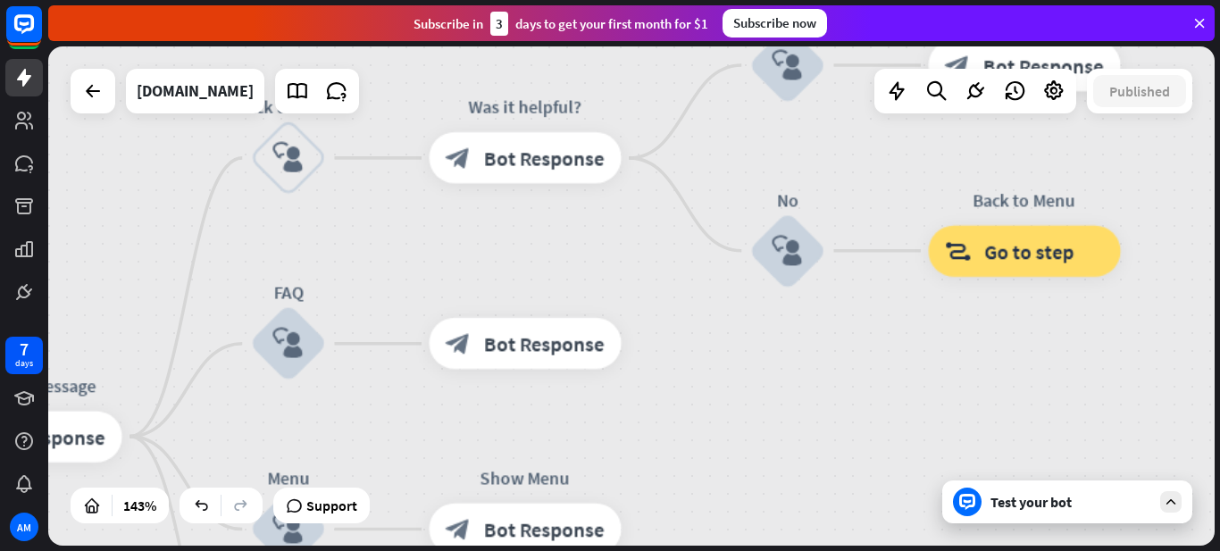
drag, startPoint x: 747, startPoint y: 422, endPoint x: 827, endPoint y: 373, distance: 94.2
click at [827, 373] on div "home_2 Start point Welcome message block_bot_response Bot Response Back to Menu…" at bounding box center [631, 295] width 1166 height 499
click at [1142, 504] on div "Test your bot" at bounding box center [1071, 502] width 161 height 18
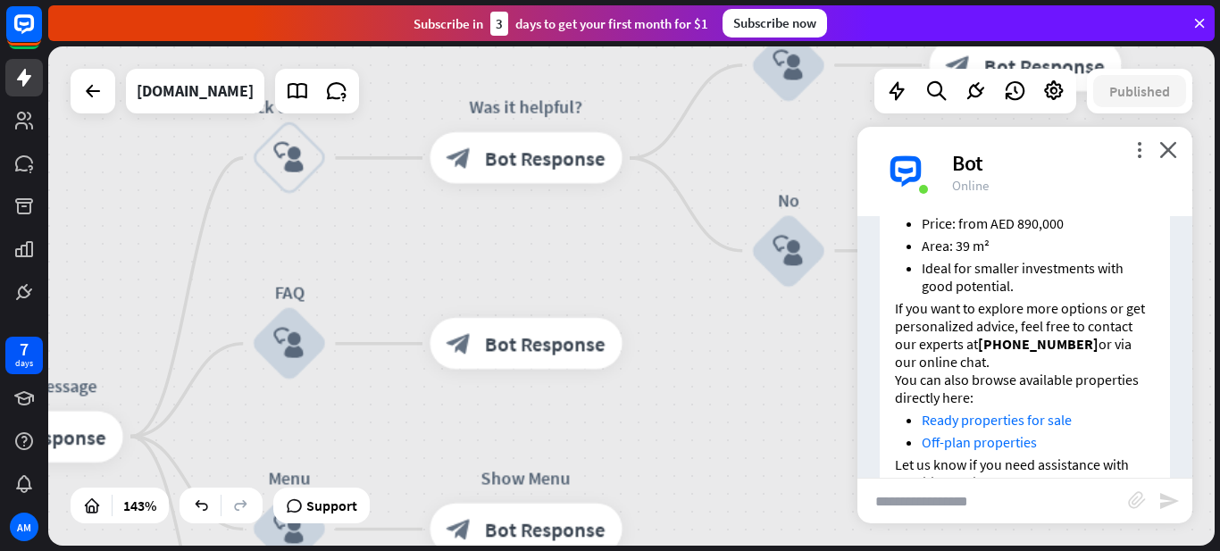
click at [1049, 500] on input "text" at bounding box center [992, 501] width 271 height 45
type input "**********"
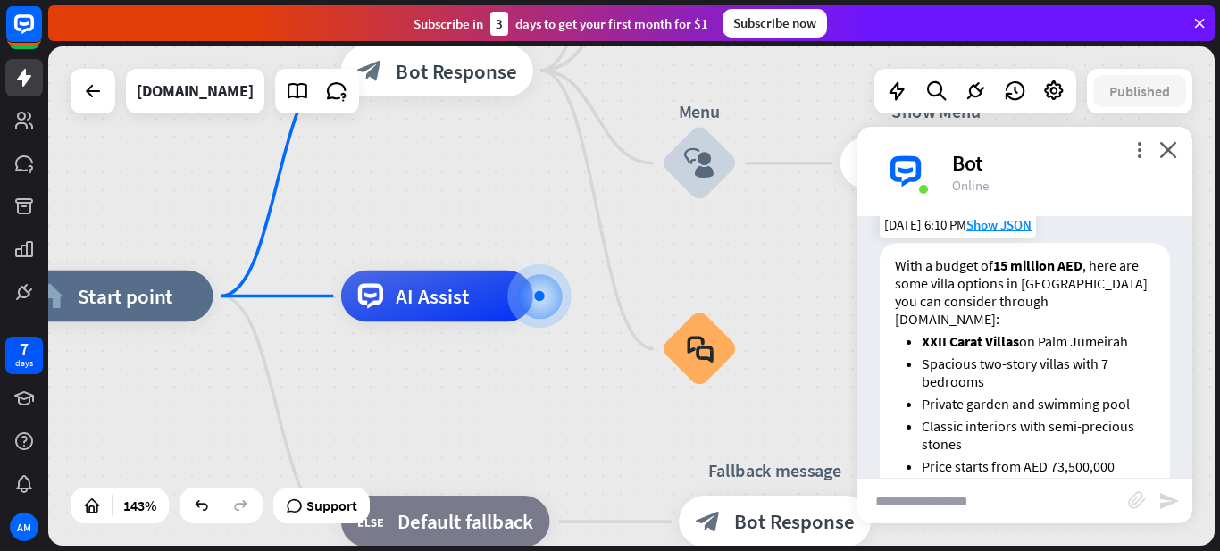
scroll to position [1007, 0]
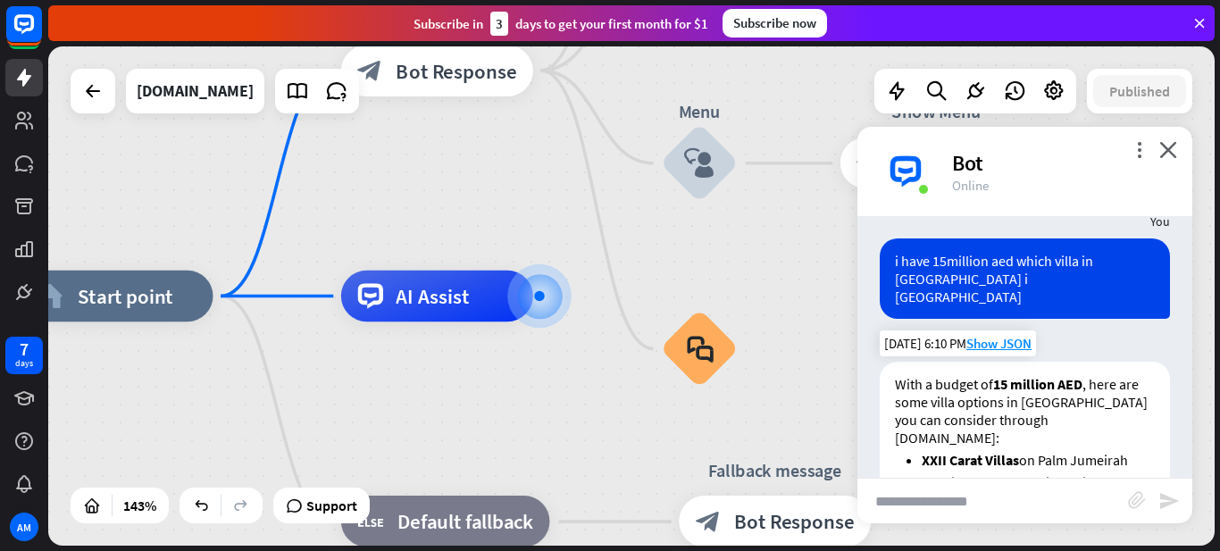
click at [932, 451] on strong "XXII Carat Villas" at bounding box center [970, 460] width 97 height 18
drag, startPoint x: 932, startPoint y: 363, endPoint x: 1001, endPoint y: 369, distance: 69.9
click at [1001, 451] on strong "XXII Carat Villas" at bounding box center [970, 460] width 97 height 18
copy strong "XXII Carat Villas"
click at [993, 497] on input "text" at bounding box center [992, 501] width 271 height 45
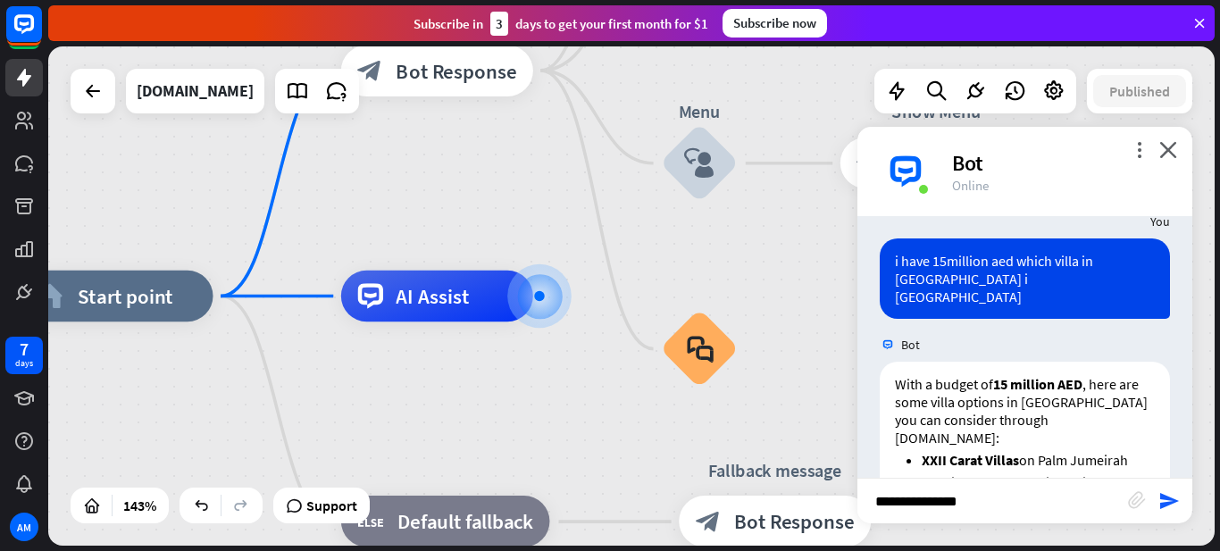
type input "**********"
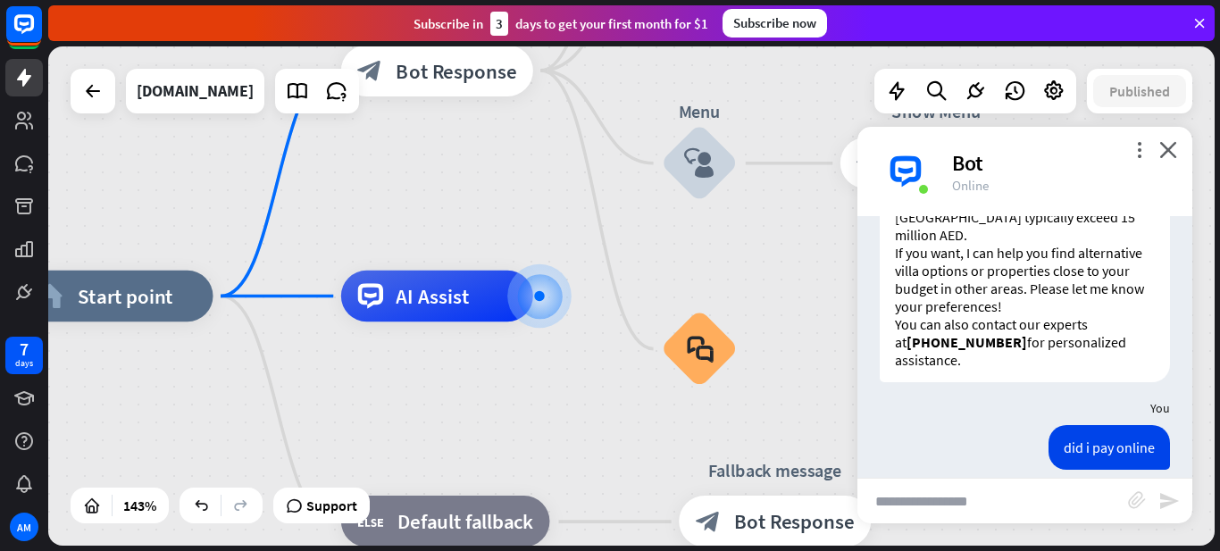
scroll to position [1901, 0]
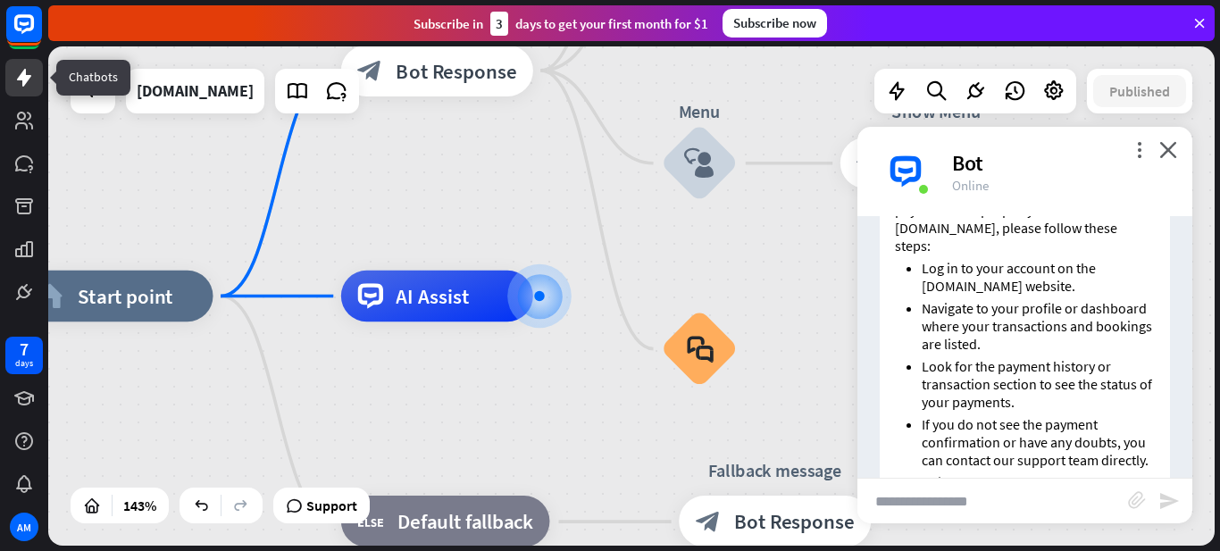
click at [21, 84] on icon at bounding box center [23, 77] width 21 height 21
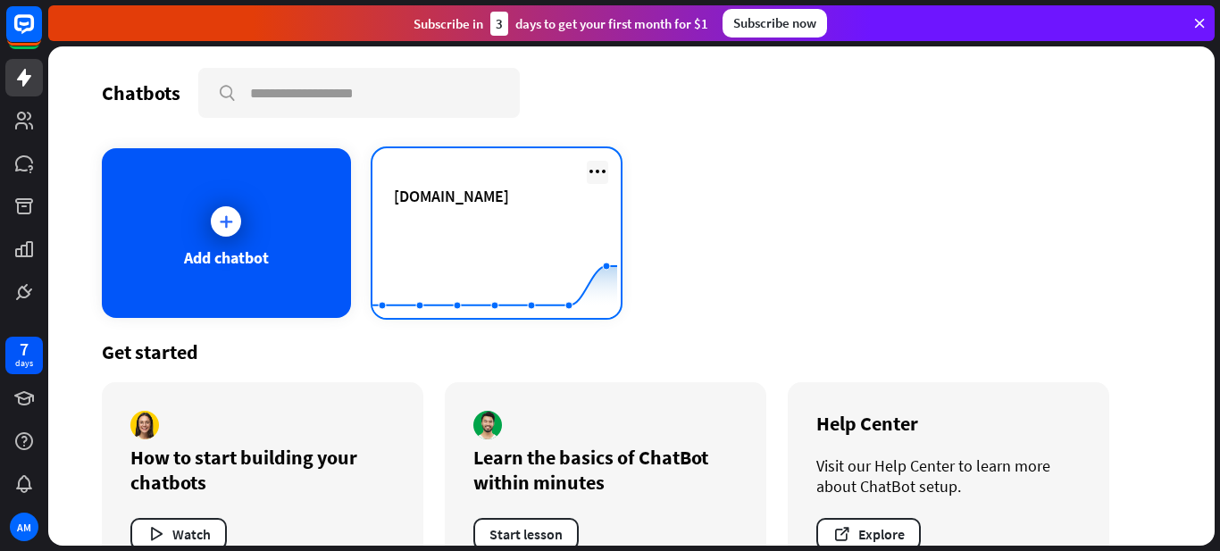
click at [587, 170] on icon at bounding box center [597, 171] width 21 height 21
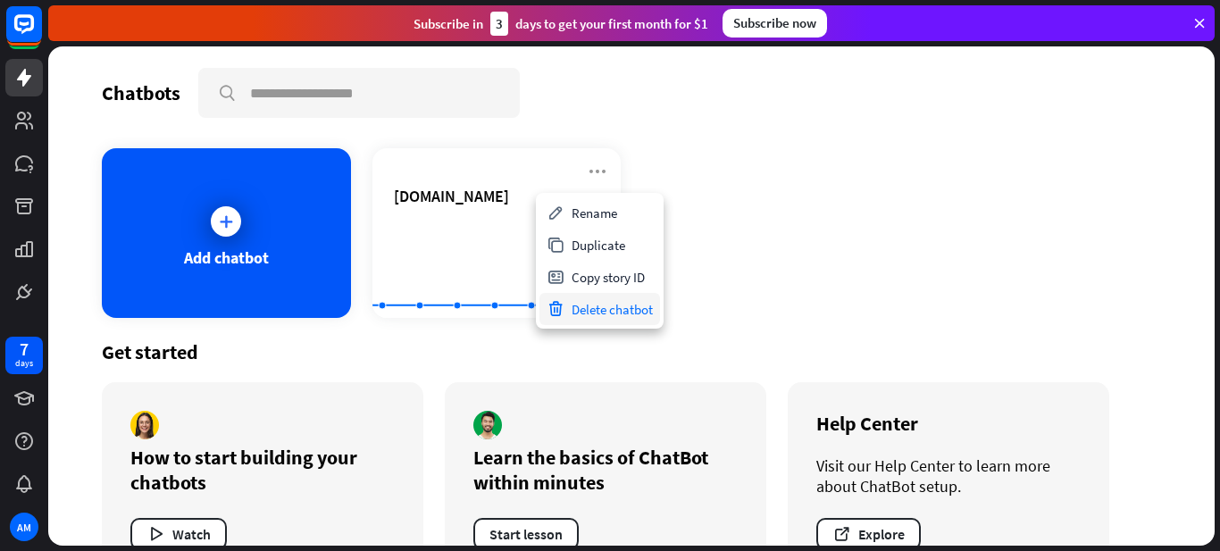
click at [591, 307] on div "Delete chatbot" at bounding box center [599, 309] width 121 height 32
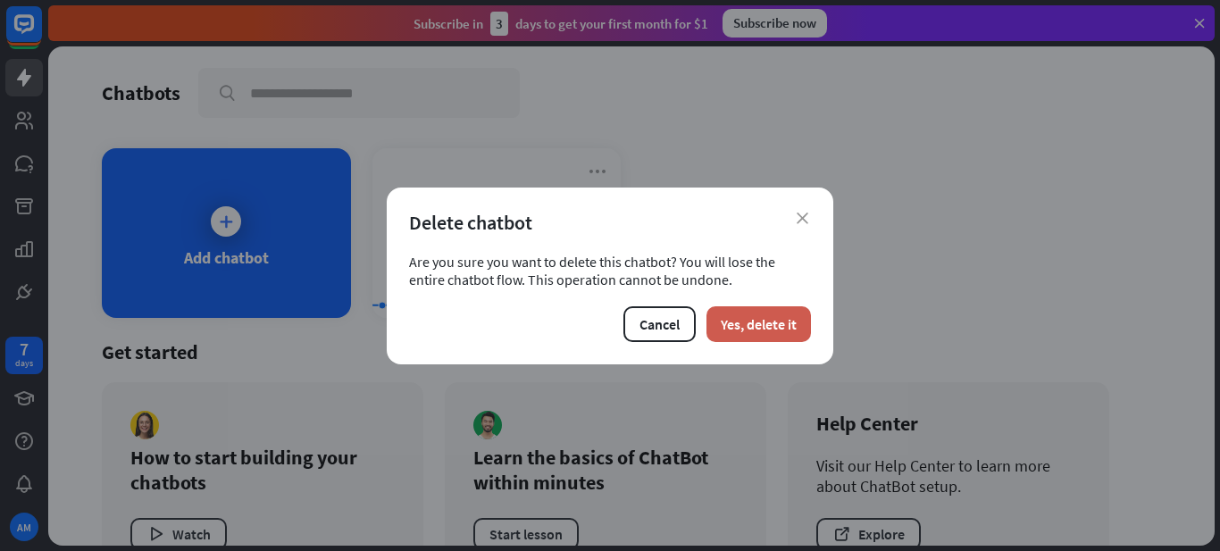
click at [757, 335] on button "Yes, delete it" at bounding box center [759, 324] width 105 height 36
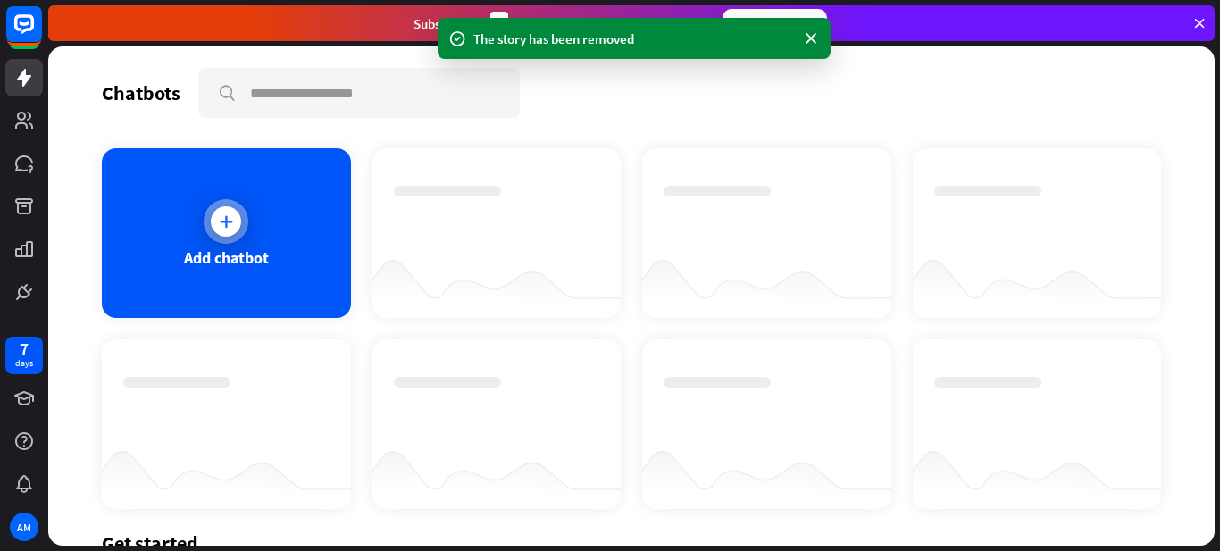
click at [227, 217] on icon at bounding box center [226, 222] width 18 height 18
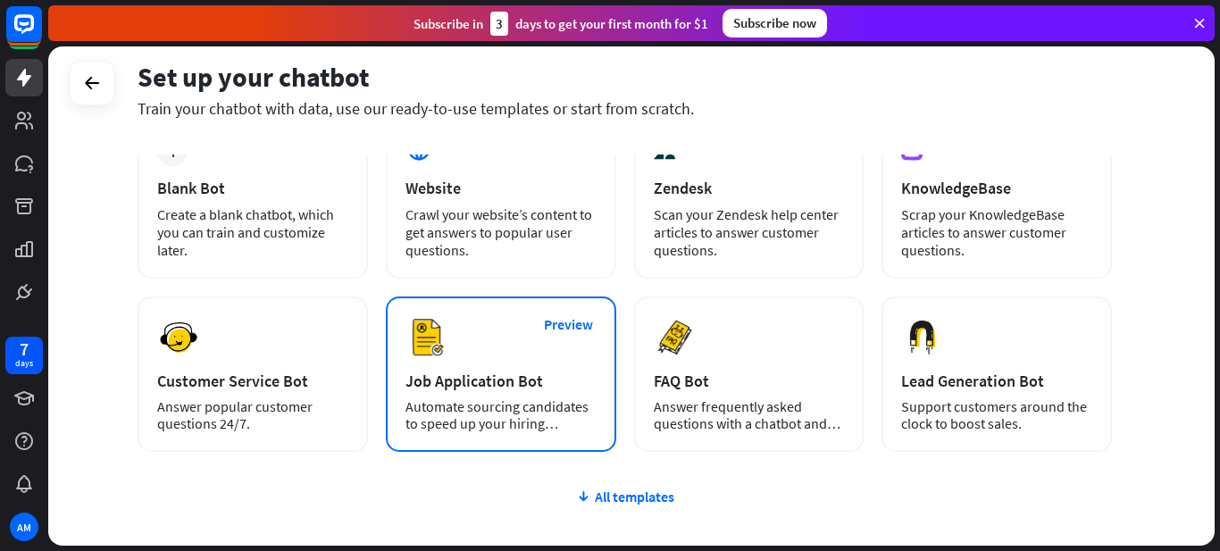
scroll to position [238, 0]
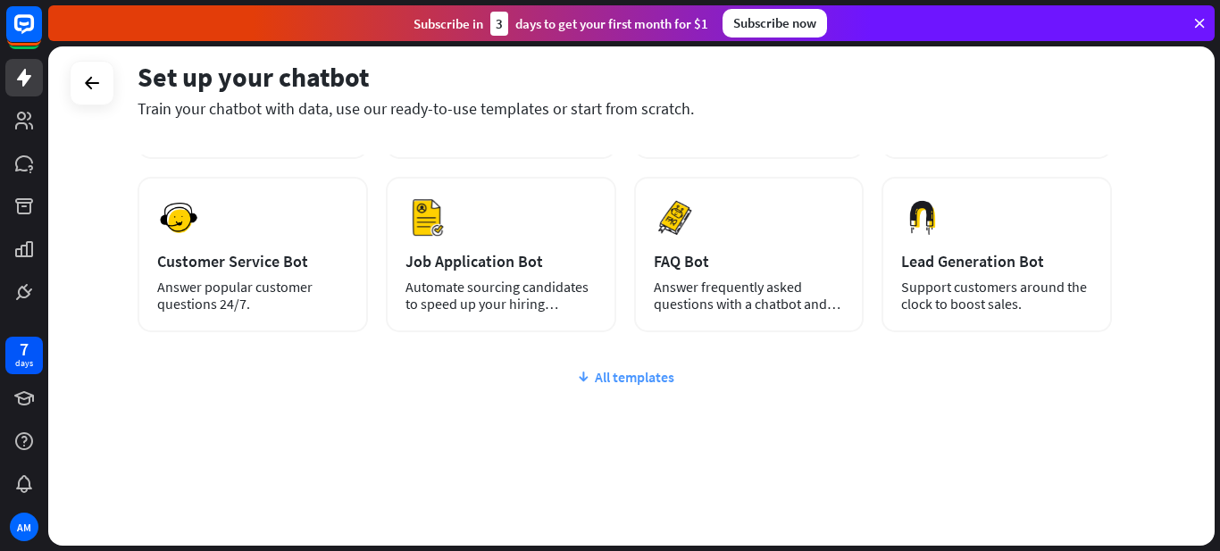
click at [608, 380] on div "All templates" at bounding box center [625, 377] width 974 height 18
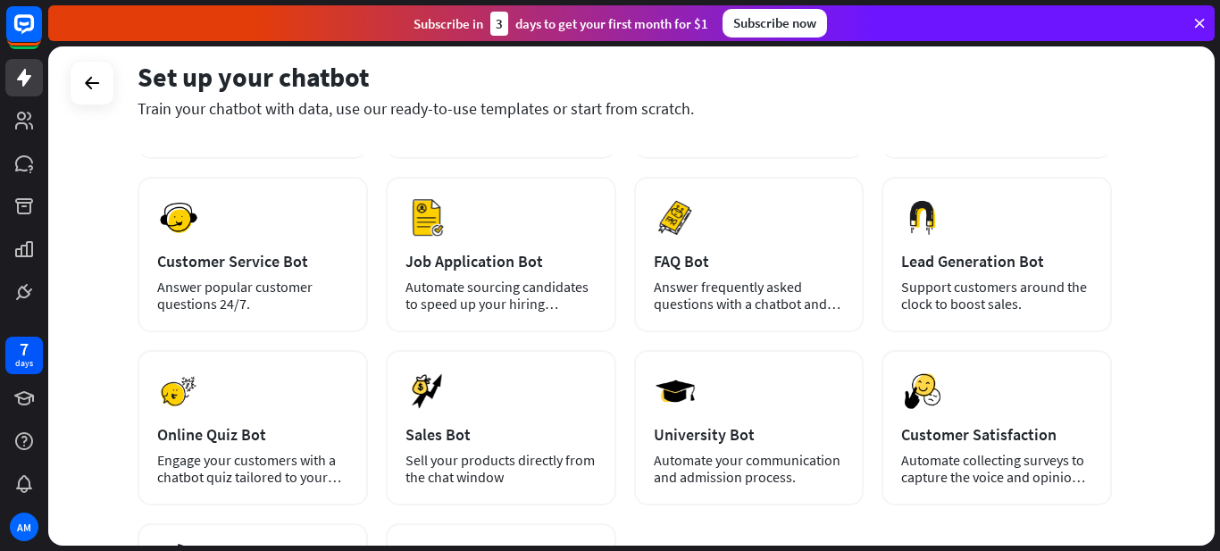
click at [383, 188] on div "plus Blank Bot Create a blank chatbot, which you can train and customize later.…" at bounding box center [625, 337] width 974 height 682
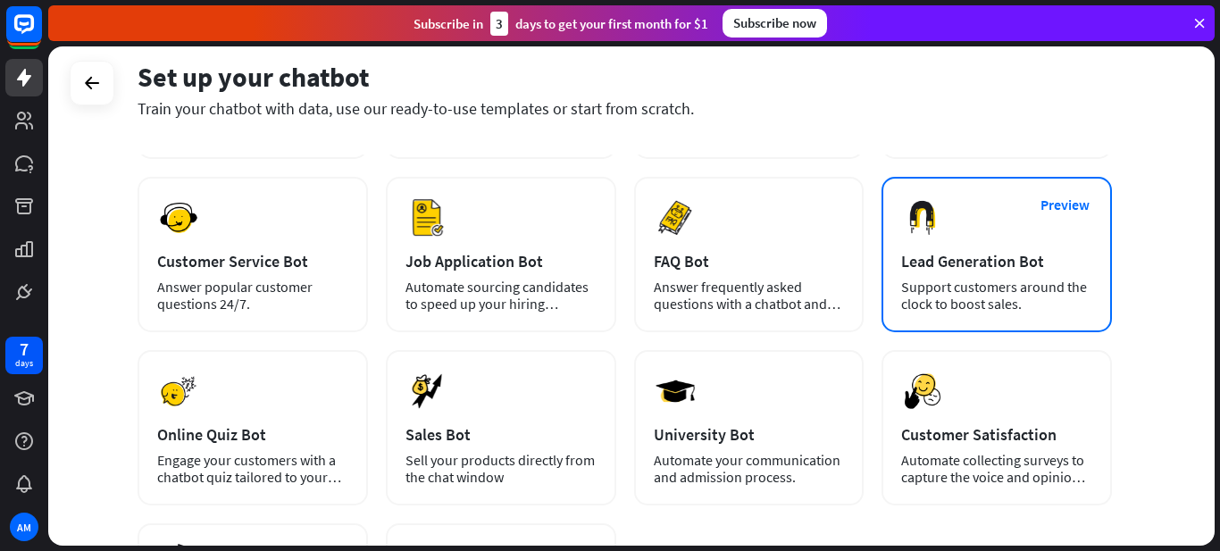
click at [1038, 250] on div "Preview Lead Generation Bot Support customers around the clock to boost sales." at bounding box center [997, 254] width 230 height 155
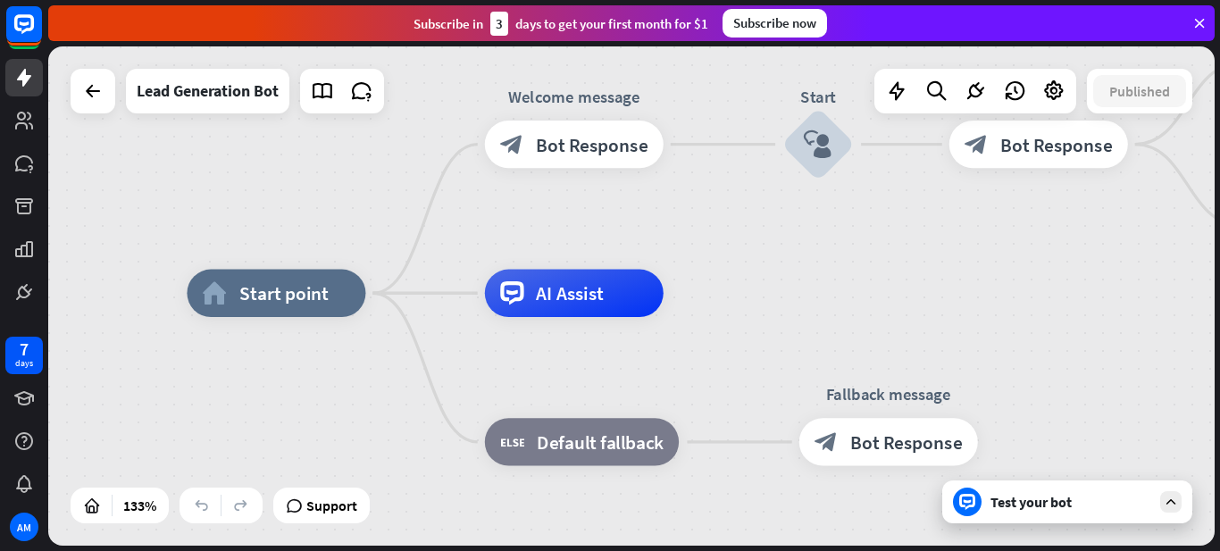
click at [1085, 505] on div "Test your bot" at bounding box center [1071, 502] width 161 height 18
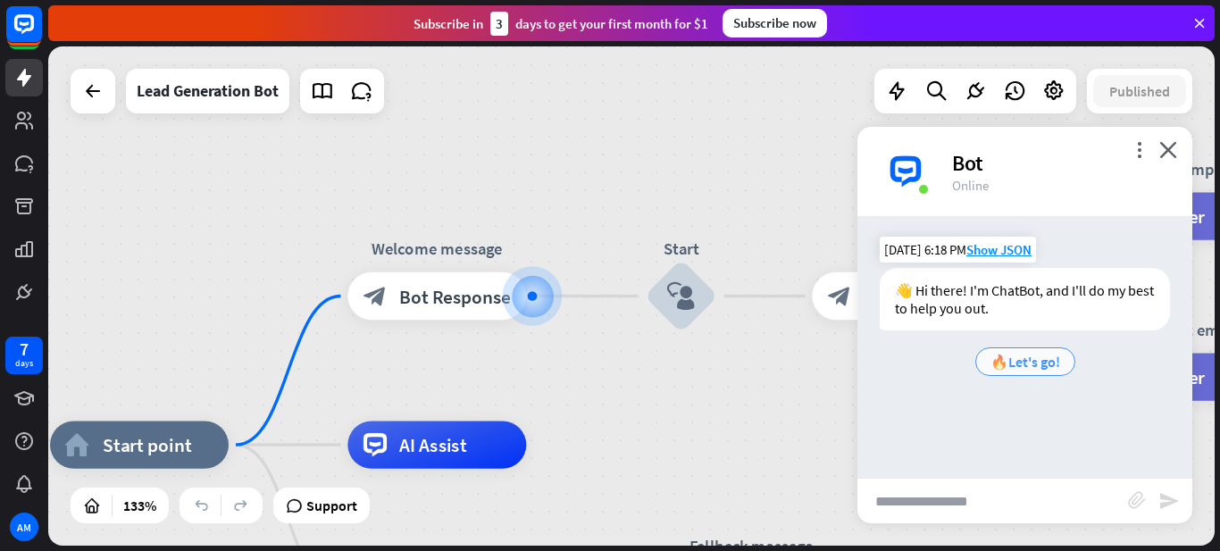
click at [1044, 357] on span "🔥Let's go!" at bounding box center [1026, 362] width 70 height 18
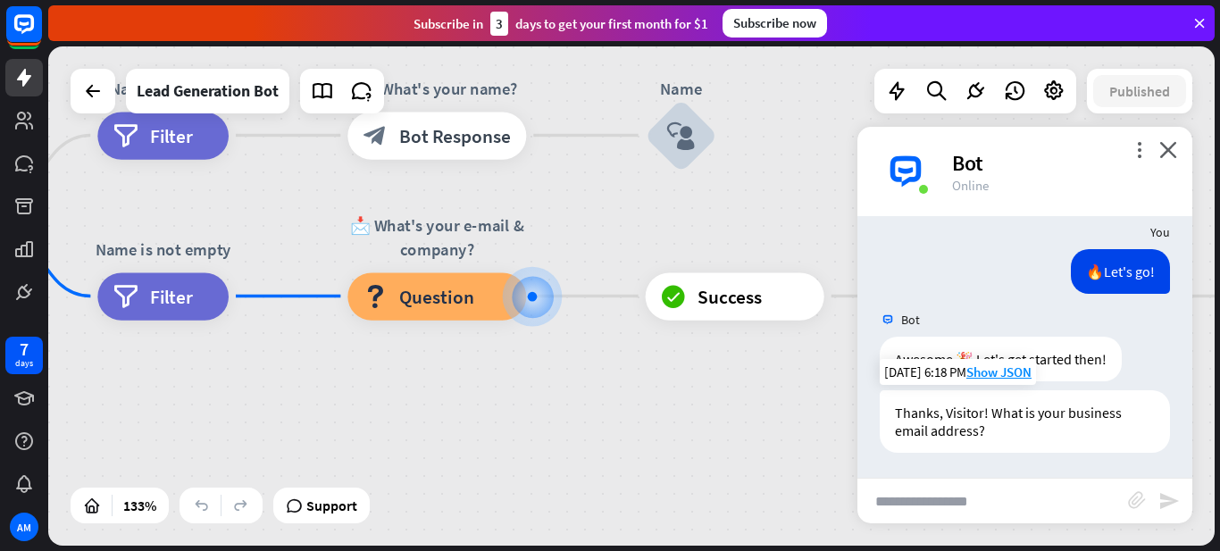
scroll to position [126, 0]
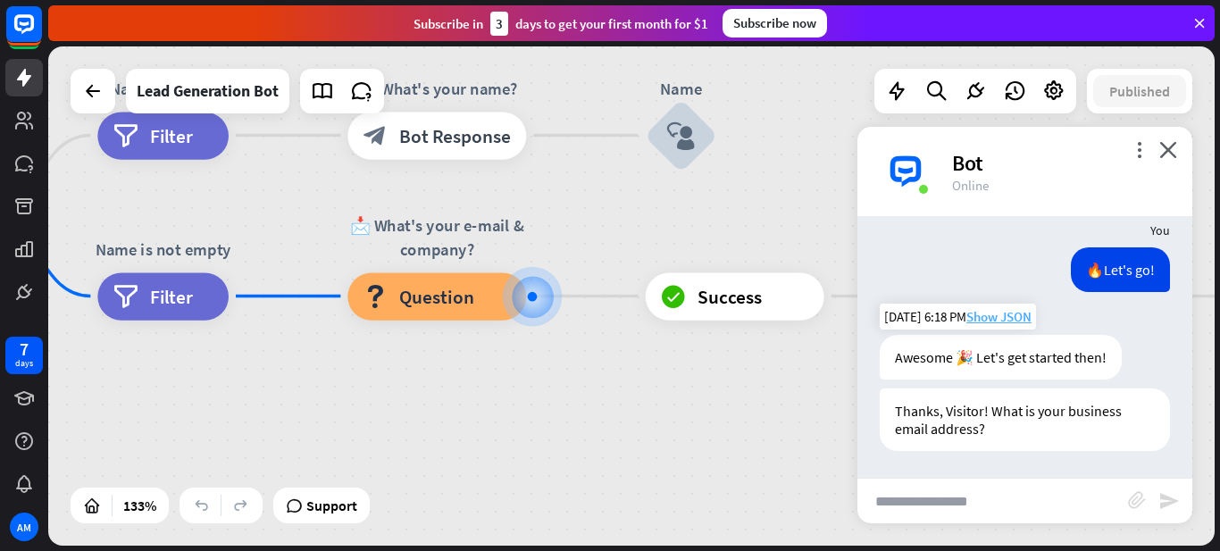
click at [996, 321] on span "Show JSON" at bounding box center [998, 316] width 65 height 17
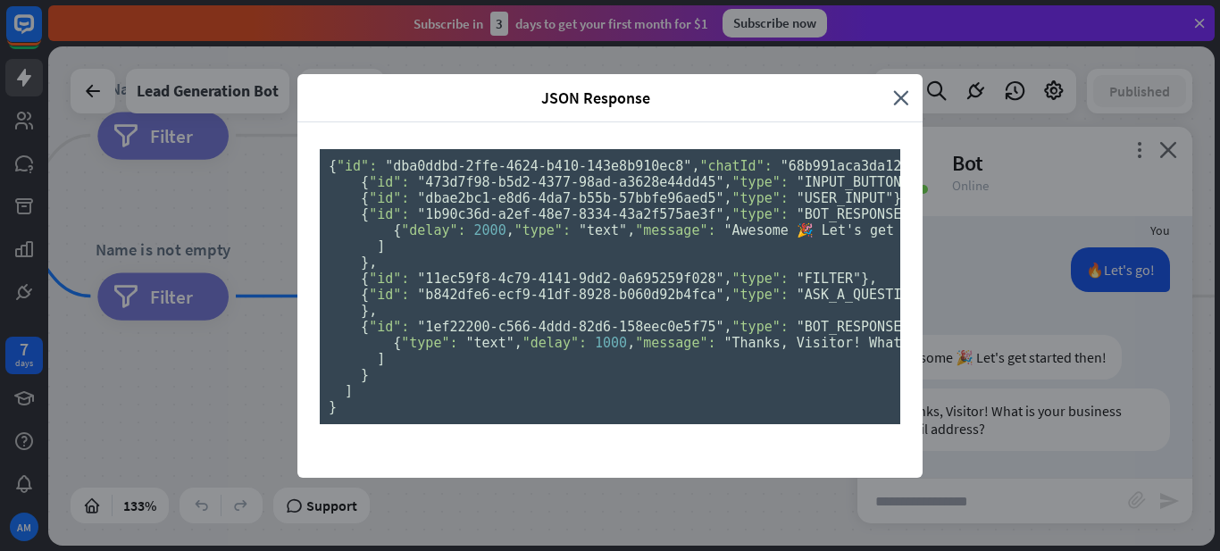
scroll to position [596, 0]
click at [1102, 300] on div "JSON Response close { "id": "dba0ddbd-2ffe-4624-b410-143e8b910ec8" , "chatId": …" at bounding box center [610, 275] width 1220 height 551
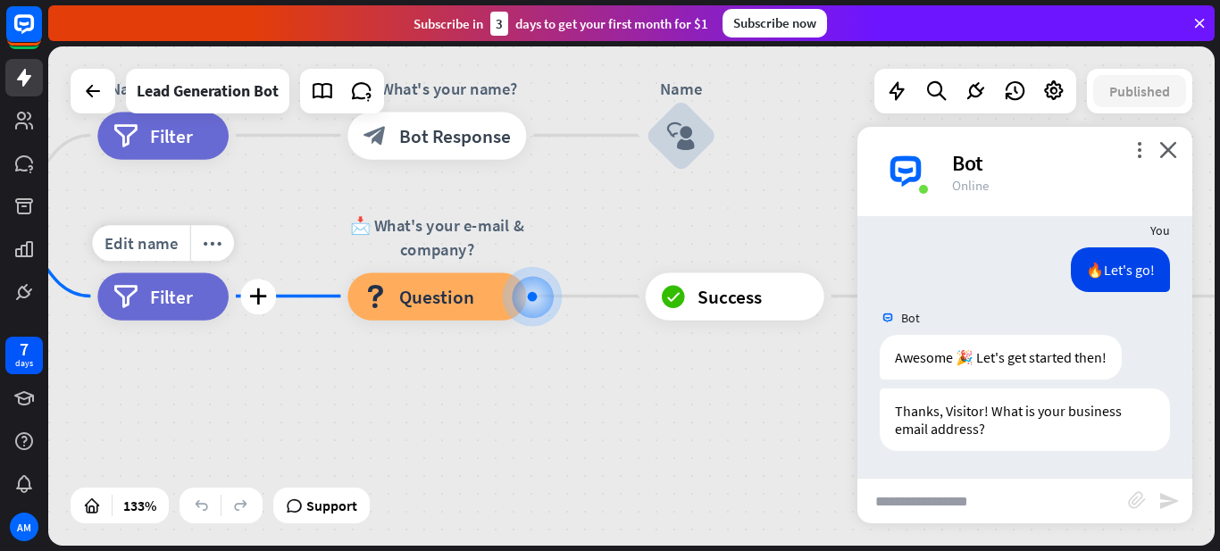
click at [162, 280] on div "filter Filter" at bounding box center [162, 295] width 131 height 47
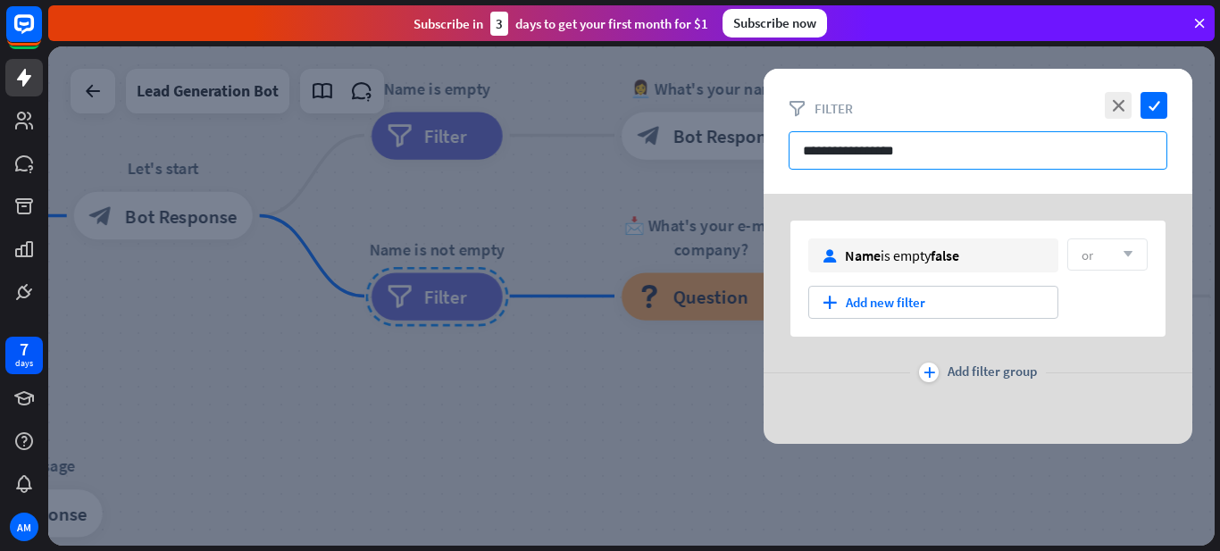
click at [929, 155] on input "**********" at bounding box center [978, 150] width 379 height 38
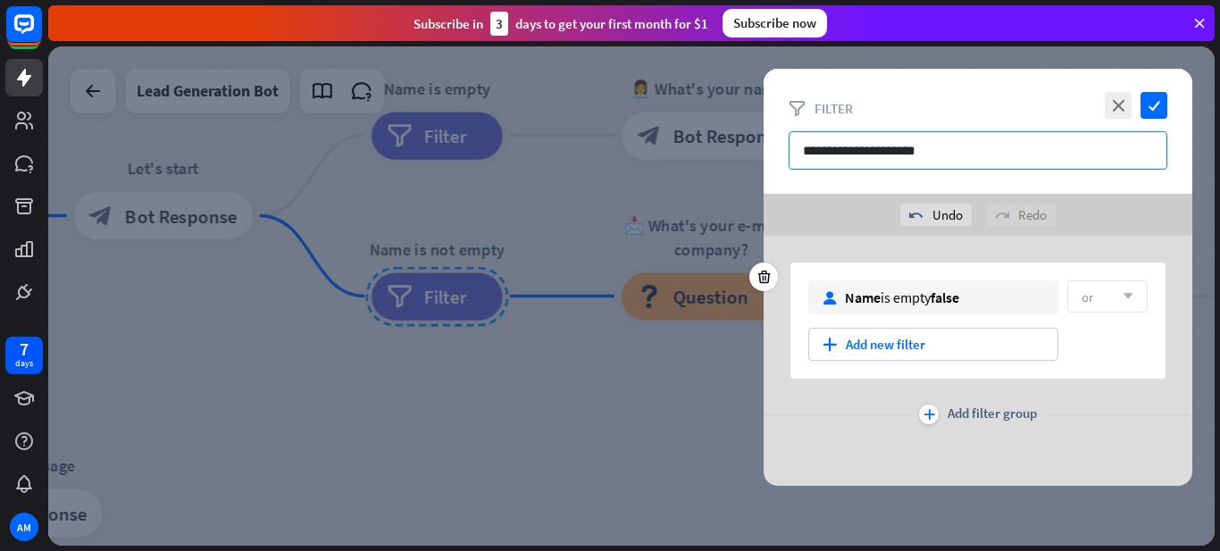
type input "**********"
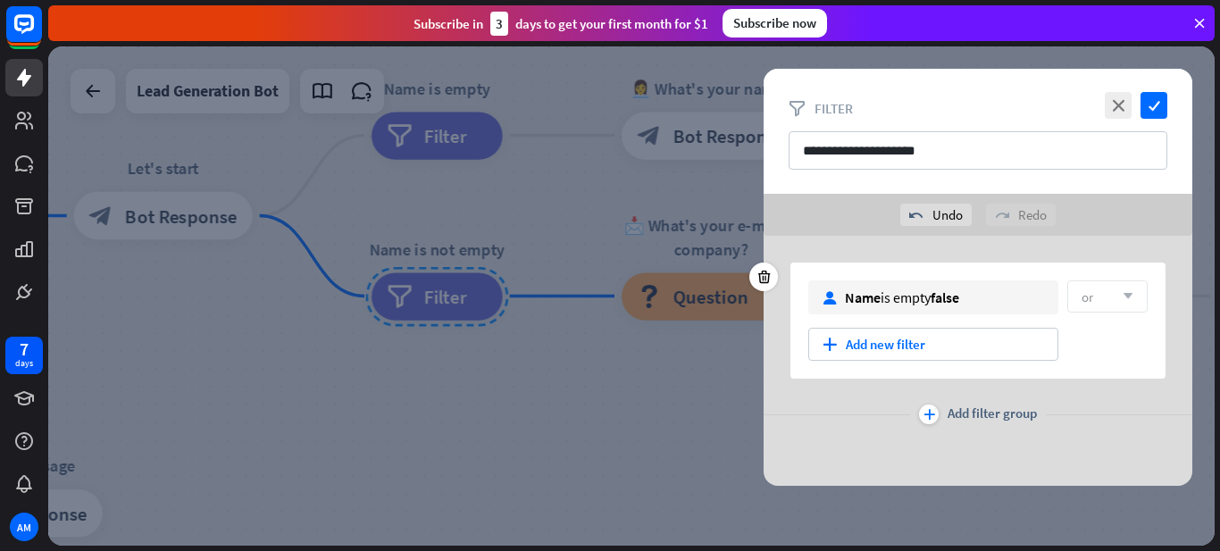
click at [901, 314] on div "user Name is empty false or arrow_down plus Add new filter" at bounding box center [977, 321] width 375 height 116
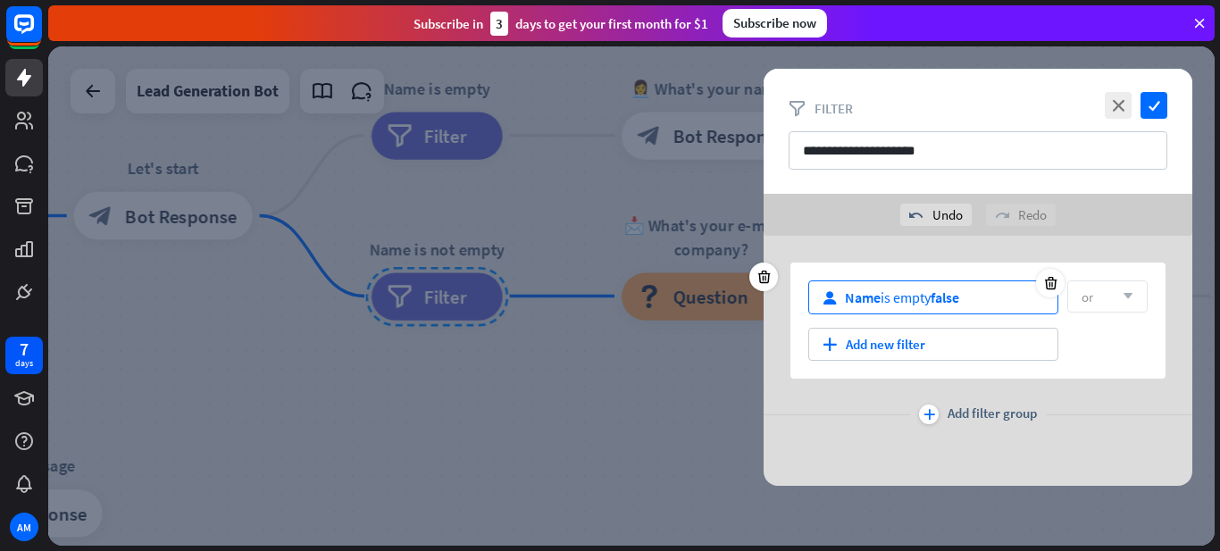
click at [909, 305] on div "Name is empty false" at bounding box center [902, 297] width 114 height 18
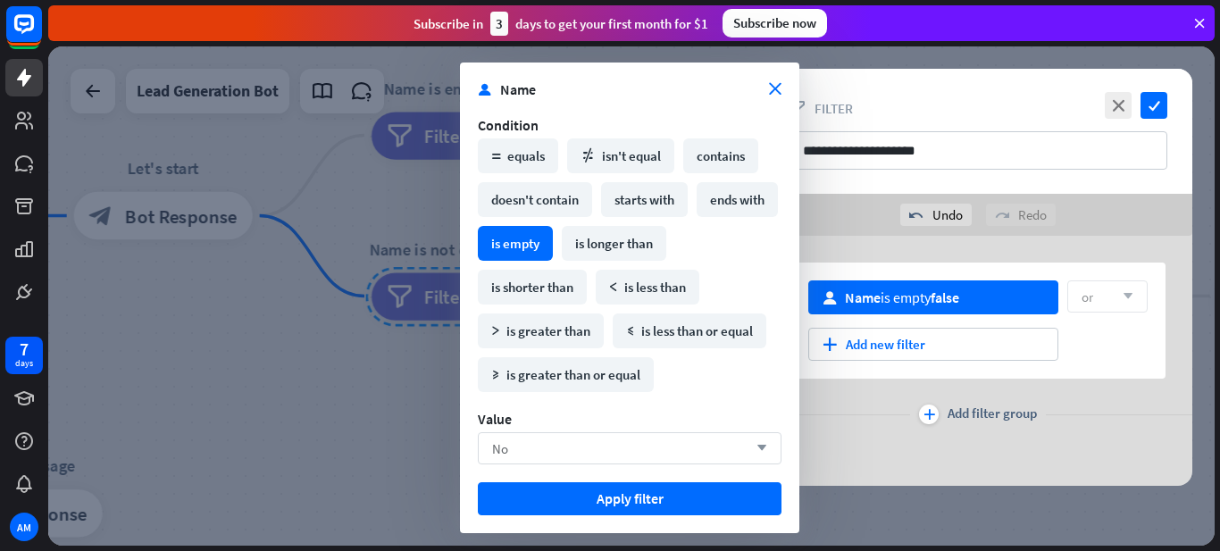
click at [589, 445] on div "No arrow_down" at bounding box center [630, 448] width 304 height 32
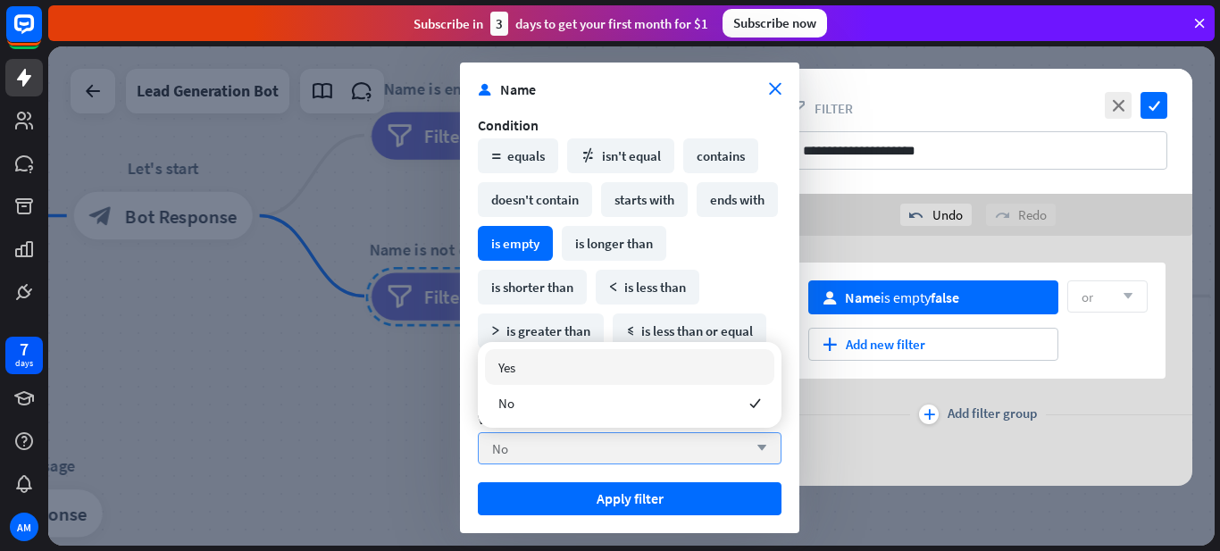
click at [592, 441] on div "No arrow_down" at bounding box center [630, 448] width 304 height 32
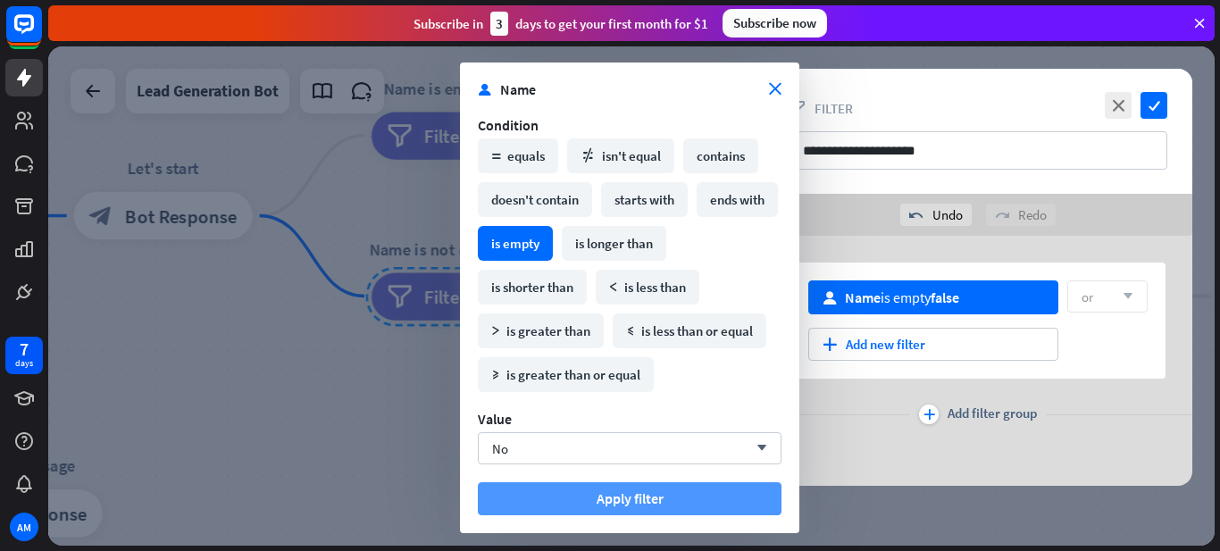
click at [674, 492] on button "Apply filter" at bounding box center [630, 498] width 304 height 33
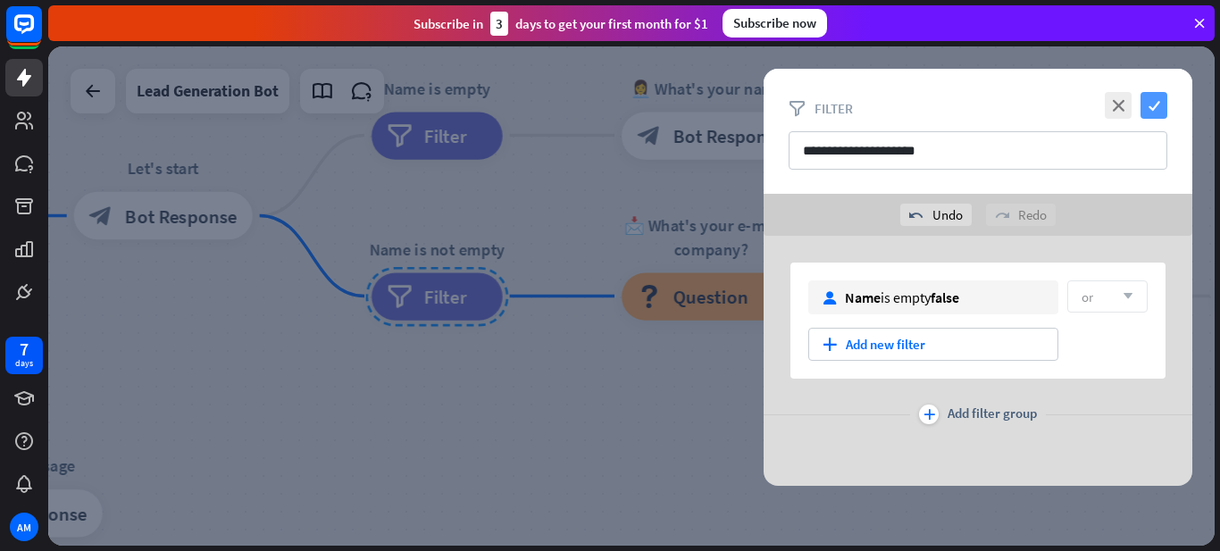
click at [1158, 105] on icon "check" at bounding box center [1154, 105] width 27 height 27
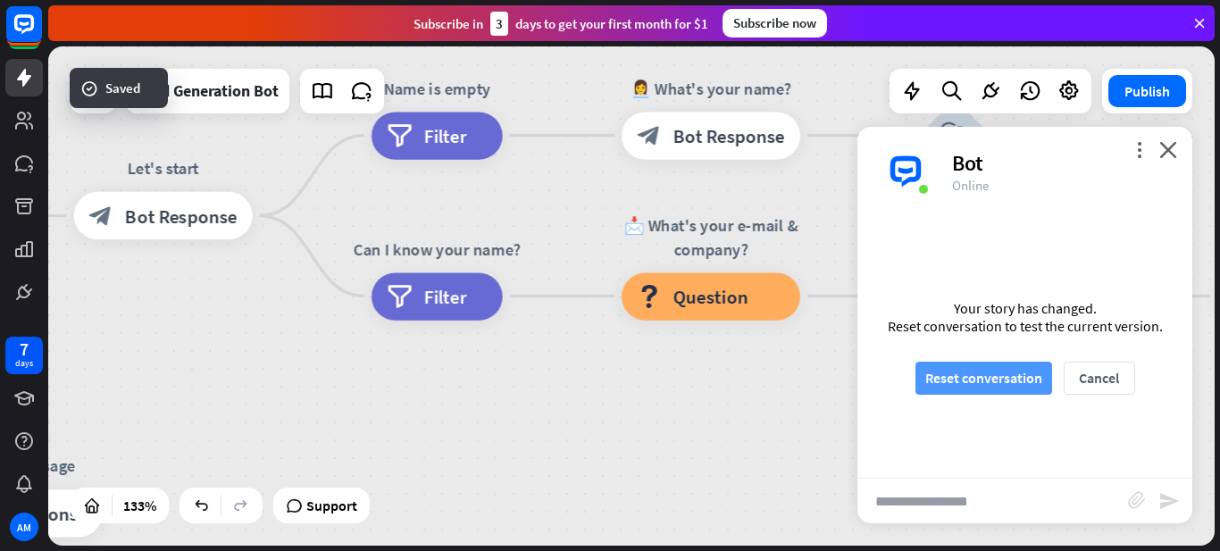
click at [963, 387] on button "Reset conversation" at bounding box center [984, 378] width 137 height 33
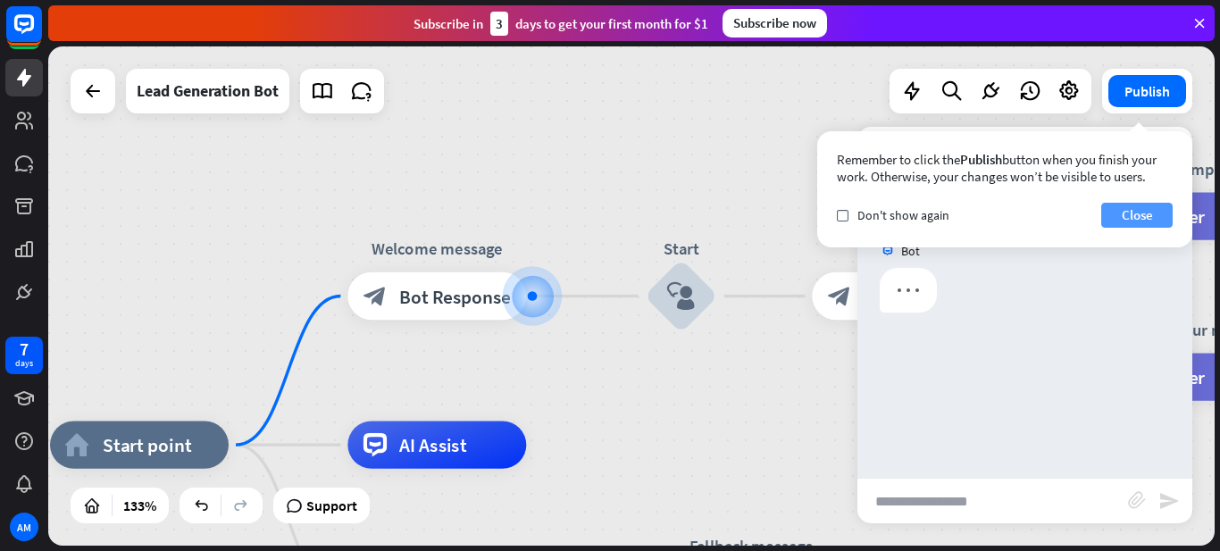
click at [1144, 222] on button "Close" at bounding box center [1136, 215] width 71 height 25
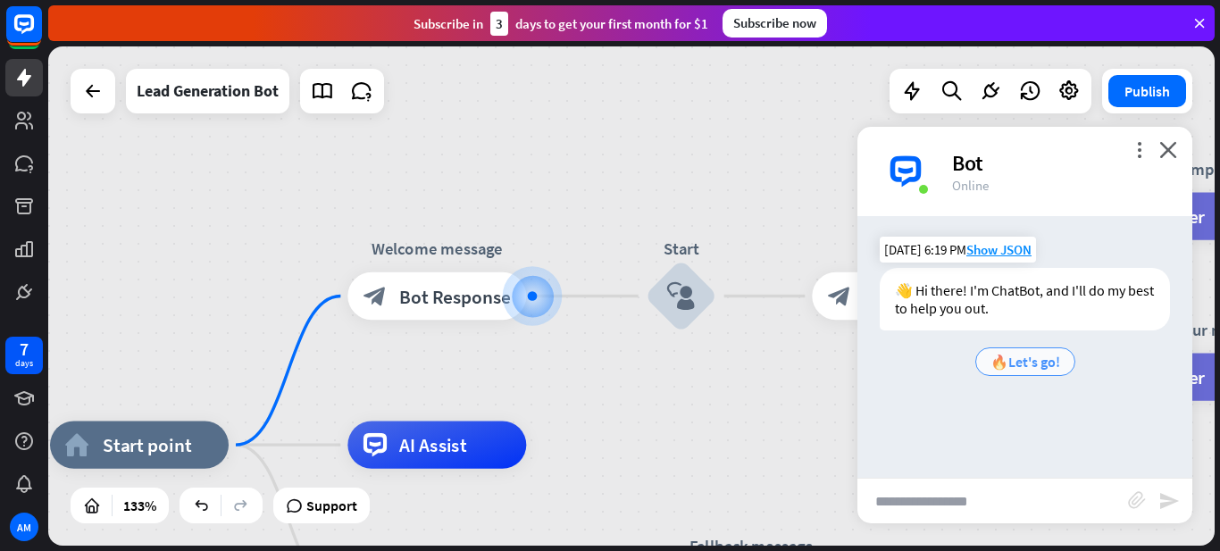
click at [1030, 364] on span "🔥Let's go!" at bounding box center [1026, 362] width 70 height 18
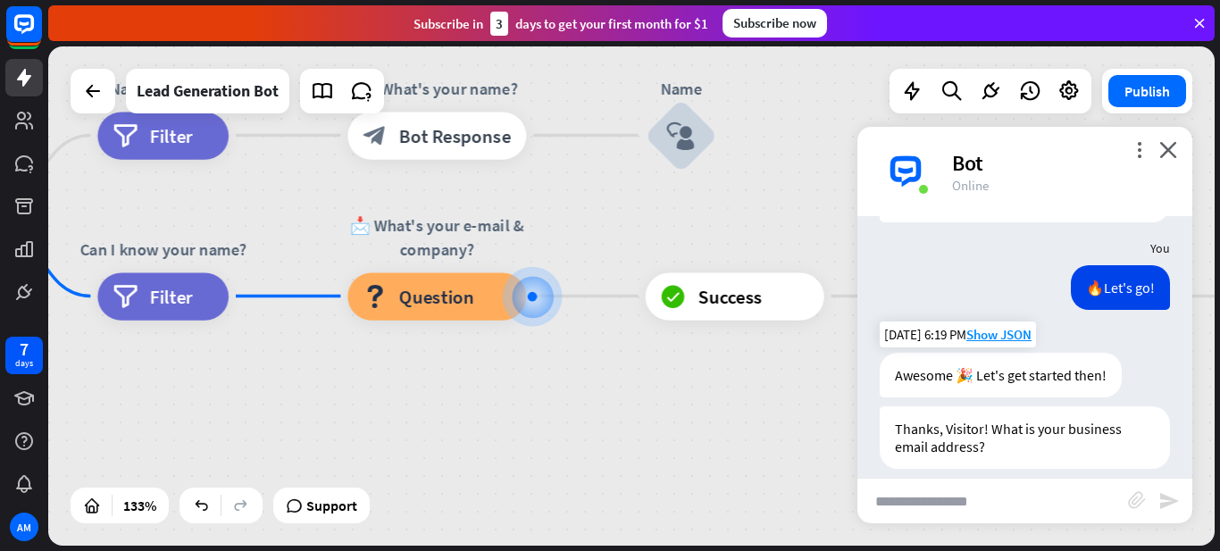
scroll to position [126, 0]
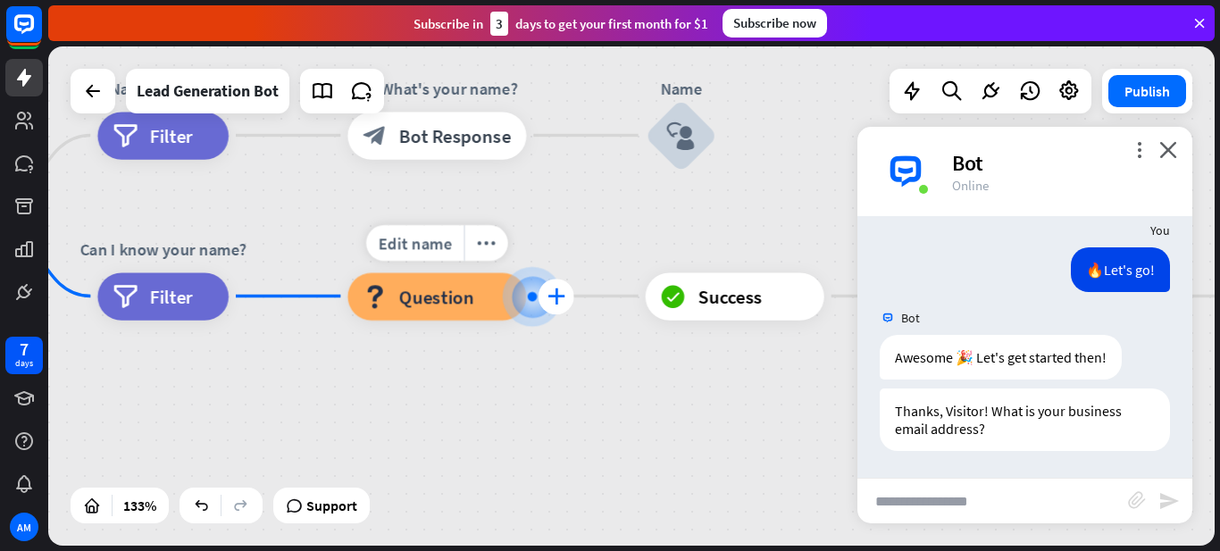
click at [539, 293] on div "plus" at bounding box center [557, 297] width 36 height 36
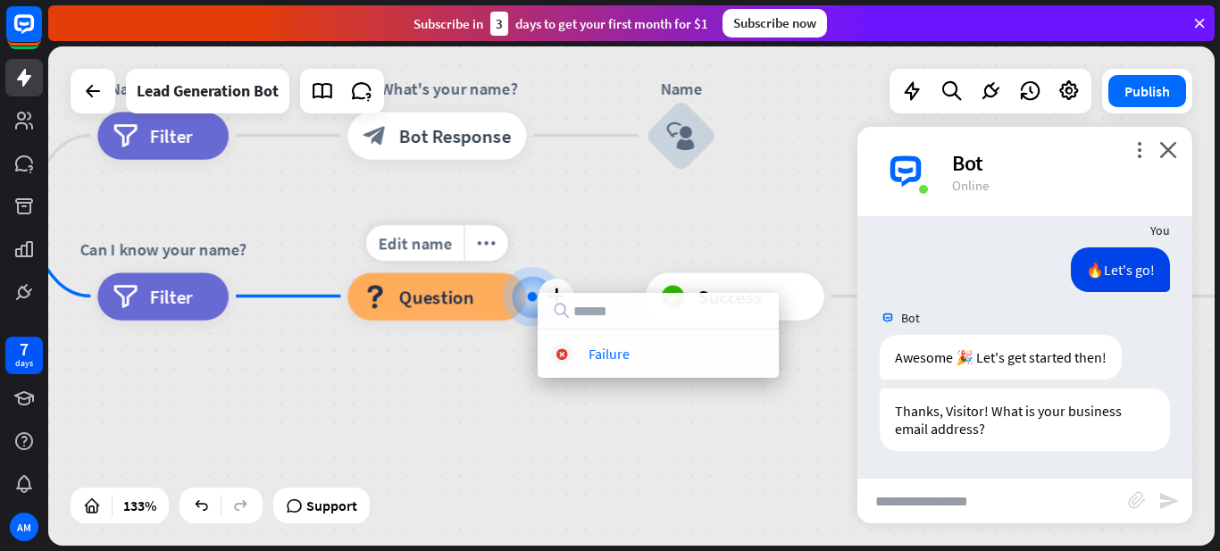
click at [487, 320] on div "Edit name more_horiz plus 📩 What's your e-mail & company? block_question Questi…" at bounding box center [436, 295] width 179 height 47
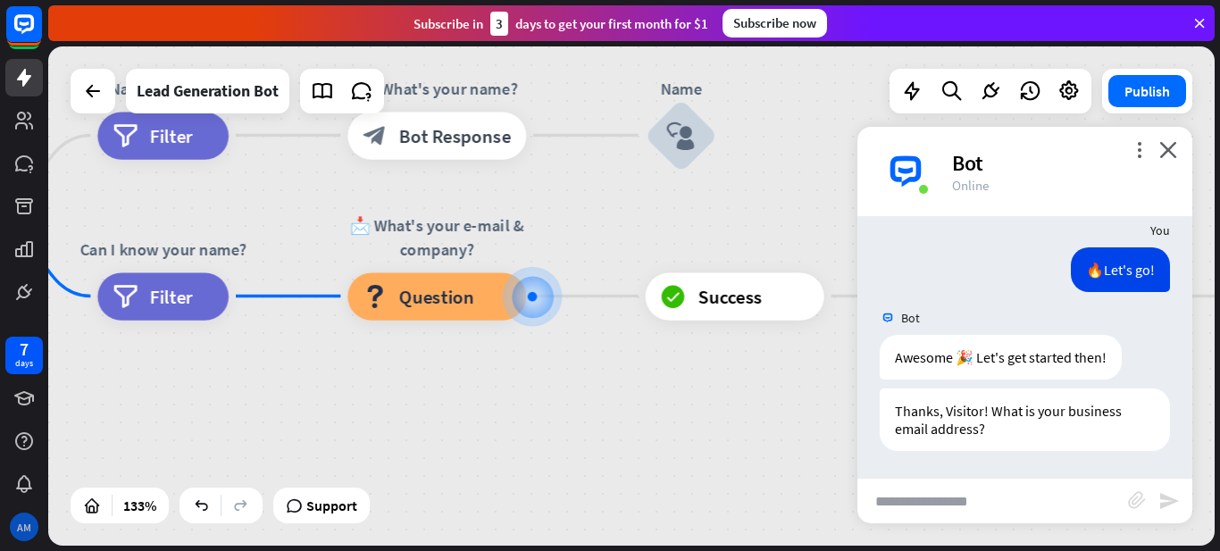
click at [27, 528] on div "AM" at bounding box center [24, 527] width 29 height 29
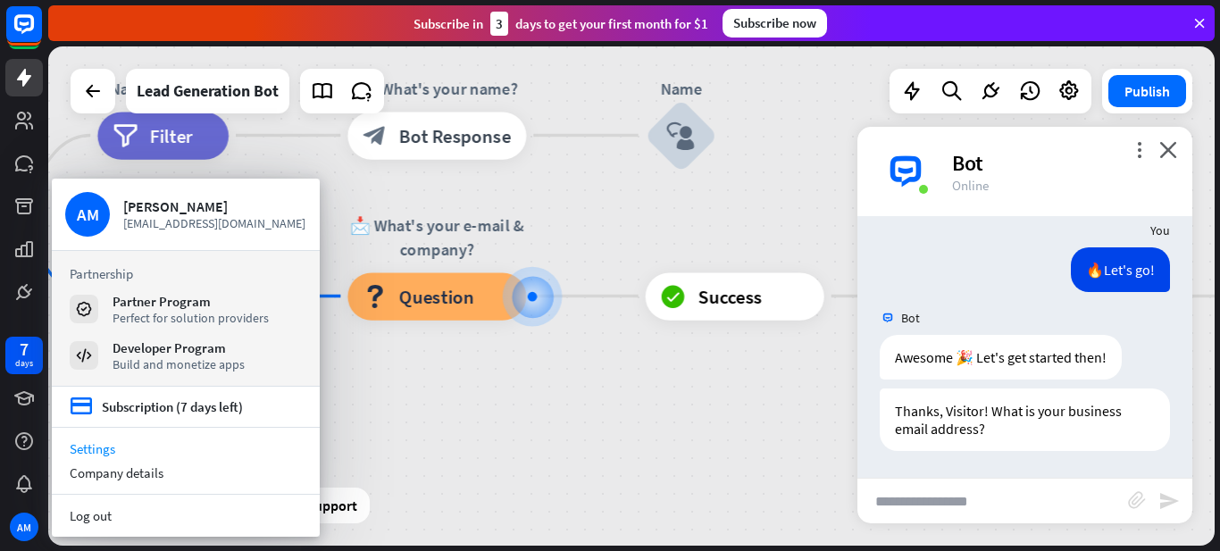
click at [144, 443] on link "Settings" at bounding box center [186, 449] width 268 height 24
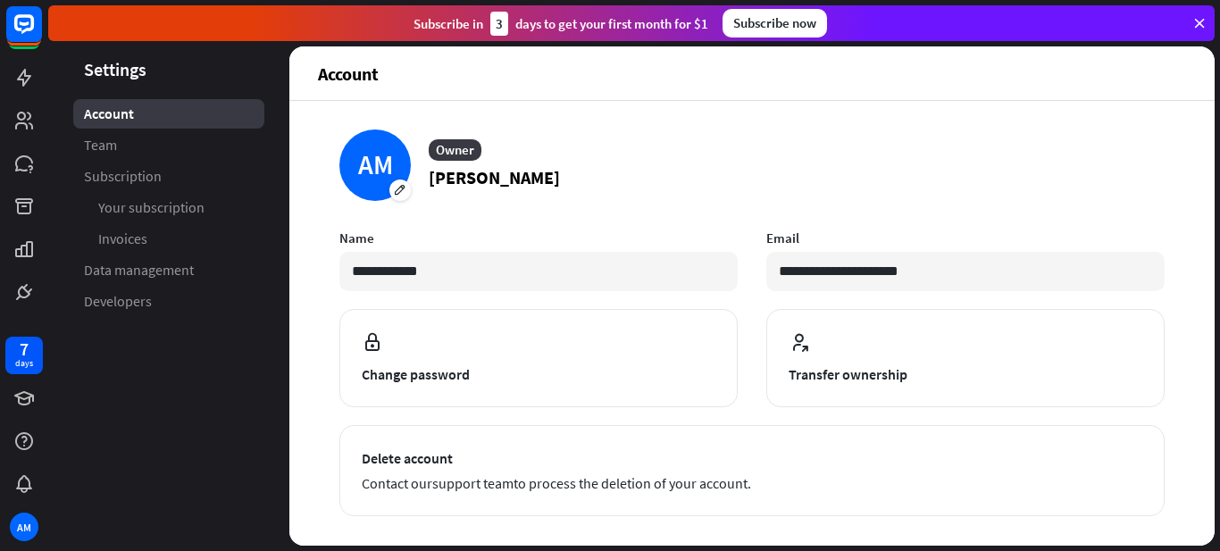
scroll to position [241, 0]
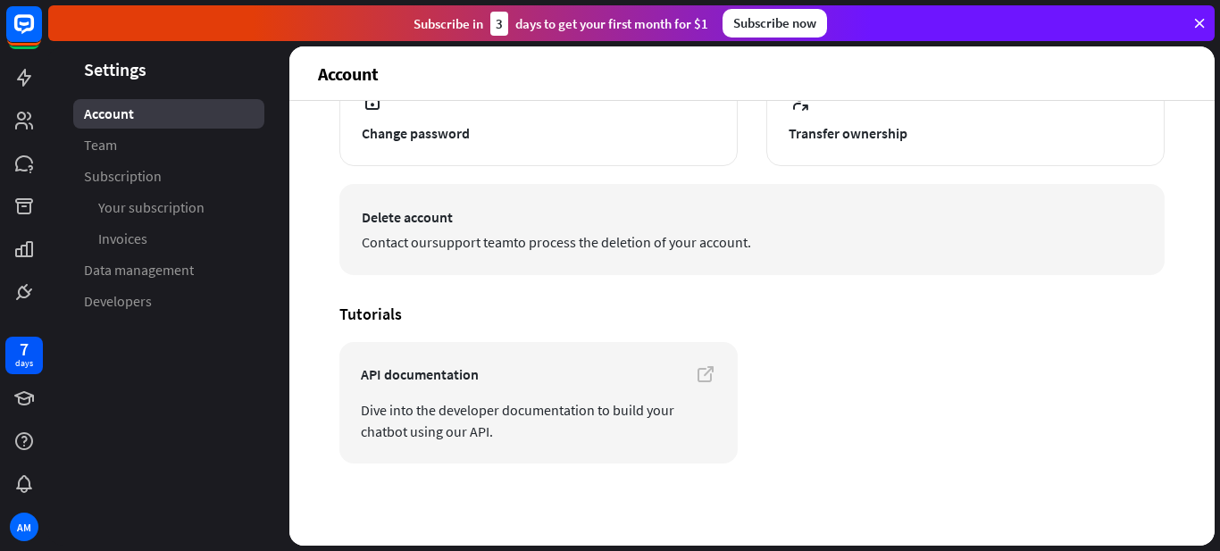
click at [556, 222] on span "Delete account" at bounding box center [752, 216] width 781 height 21
click at [458, 194] on button "Delete account Contact our support team to process the deletion of your account." at bounding box center [751, 229] width 825 height 91
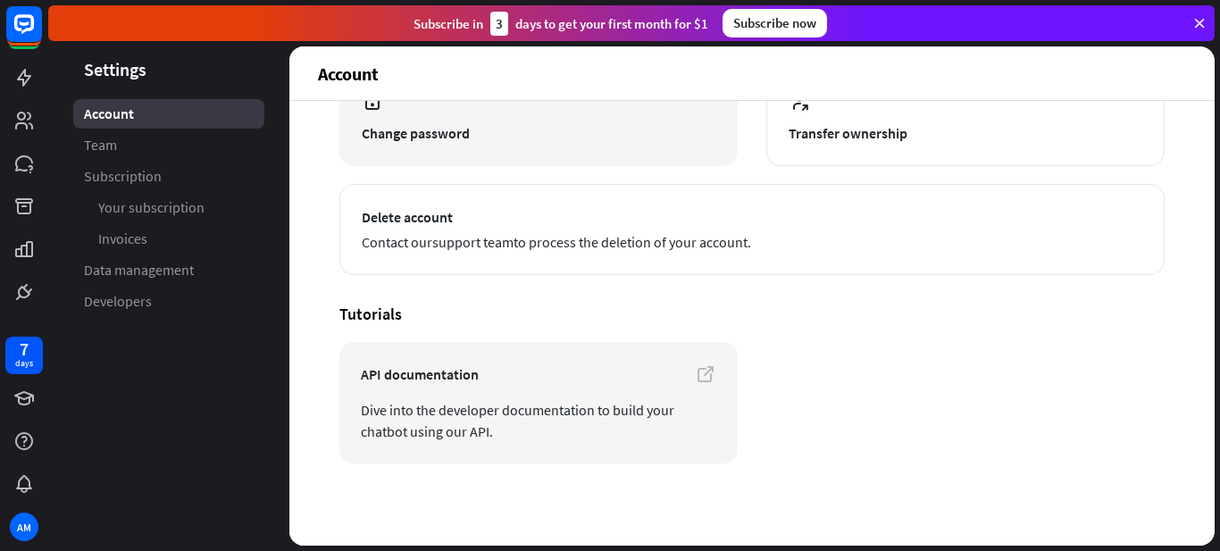
scroll to position [122, 0]
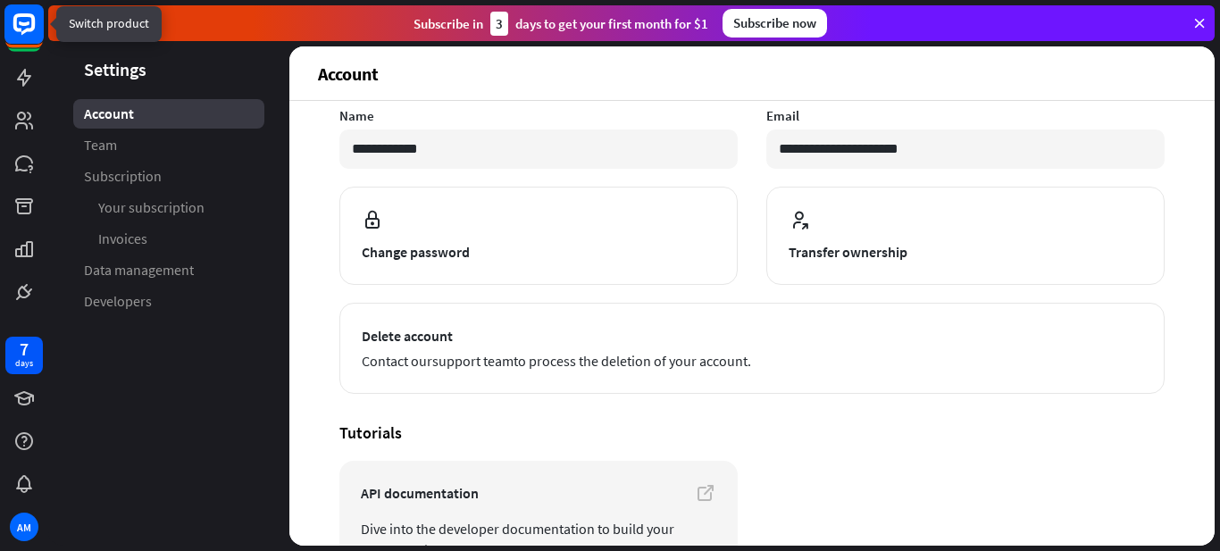
click at [25, 21] on rect at bounding box center [23, 23] width 39 height 39
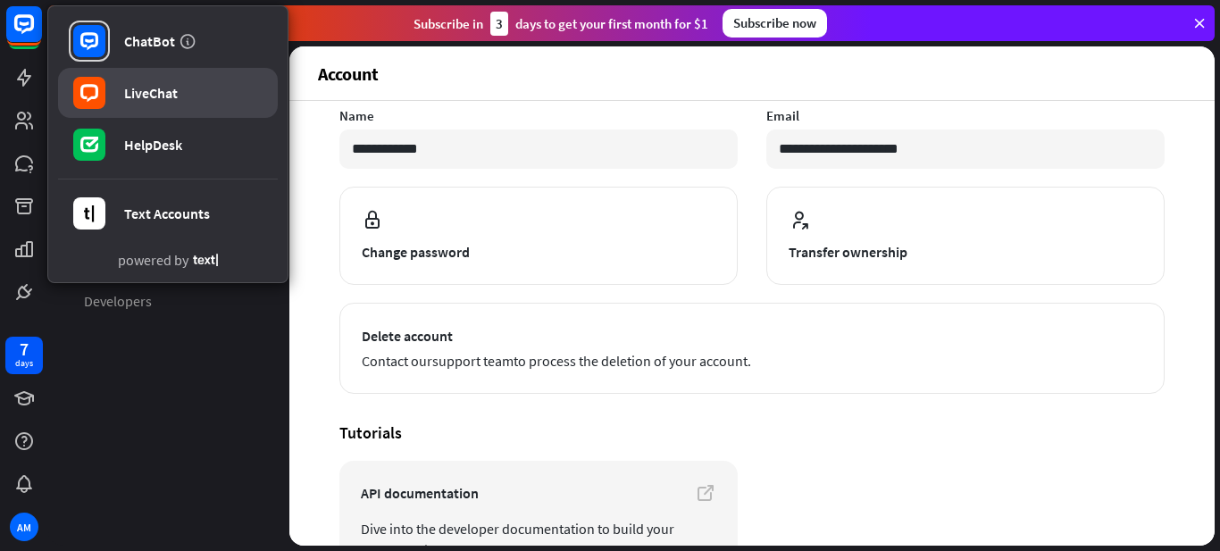
click at [108, 96] on div at bounding box center [89, 92] width 41 height 41
